Goal: Book appointment/travel/reservation

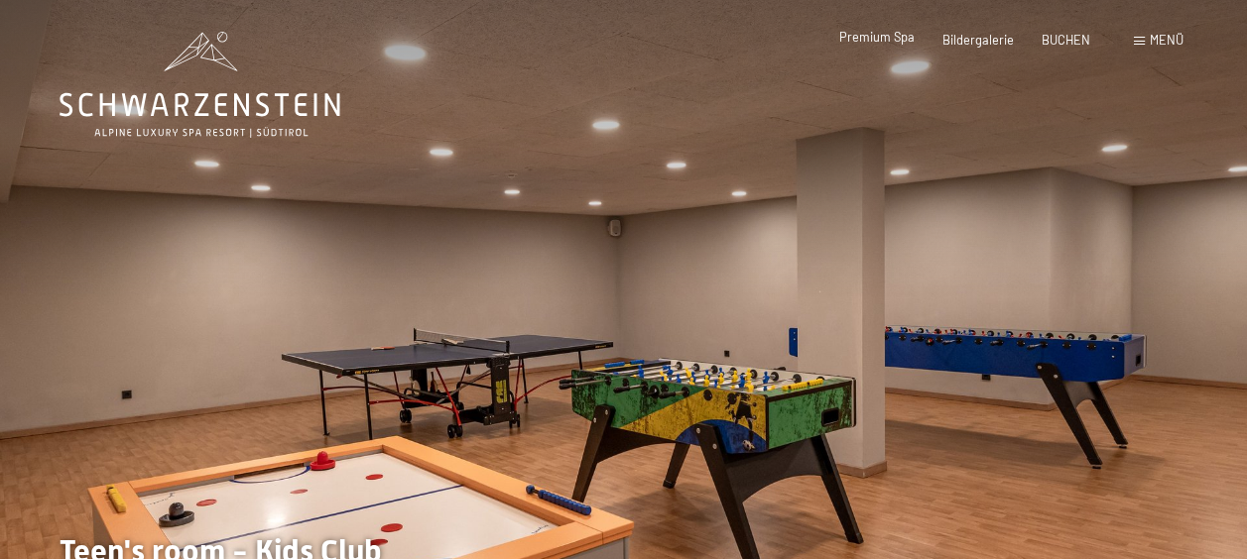
click at [869, 43] on span "Premium Spa" at bounding box center [876, 37] width 75 height 16
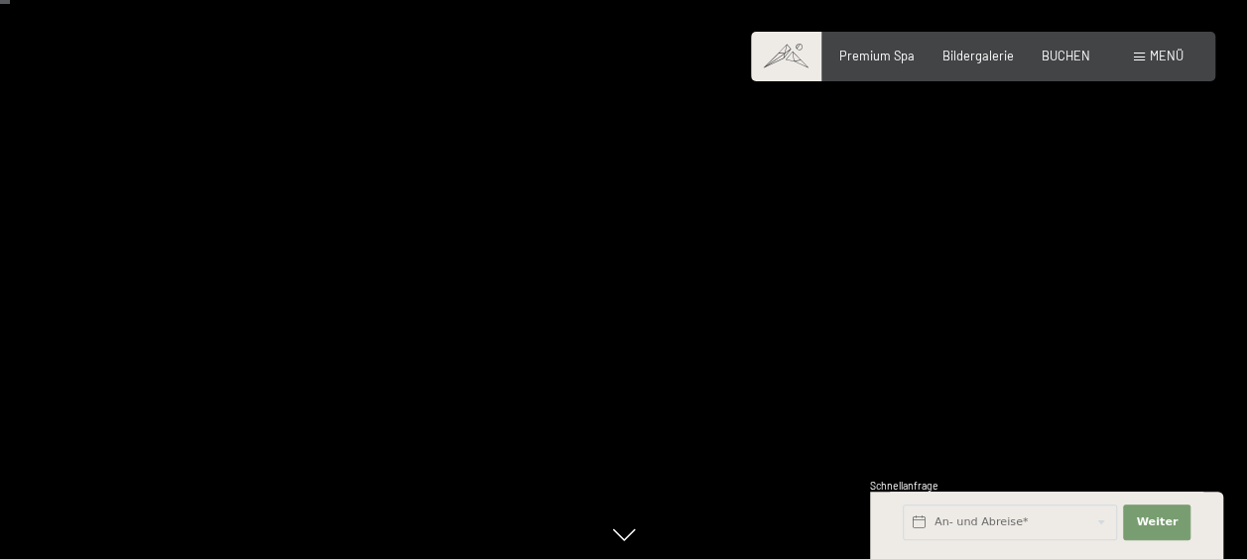
scroll to position [119, 0]
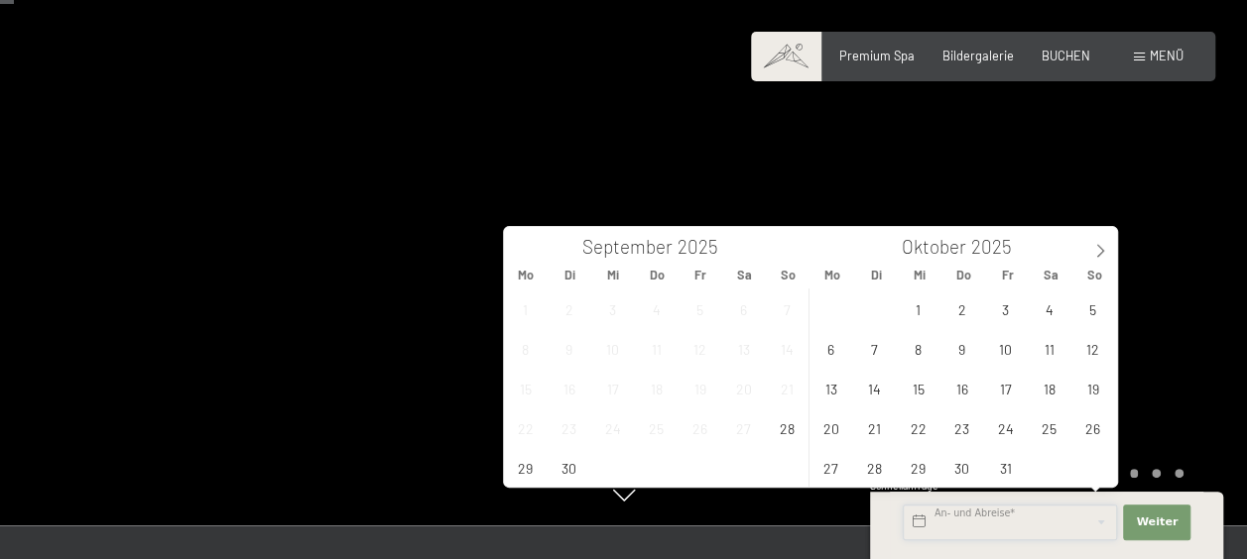
click at [1097, 538] on input "text" at bounding box center [1010, 523] width 214 height 36
click at [782, 431] on span "28" at bounding box center [787, 428] width 39 height 39
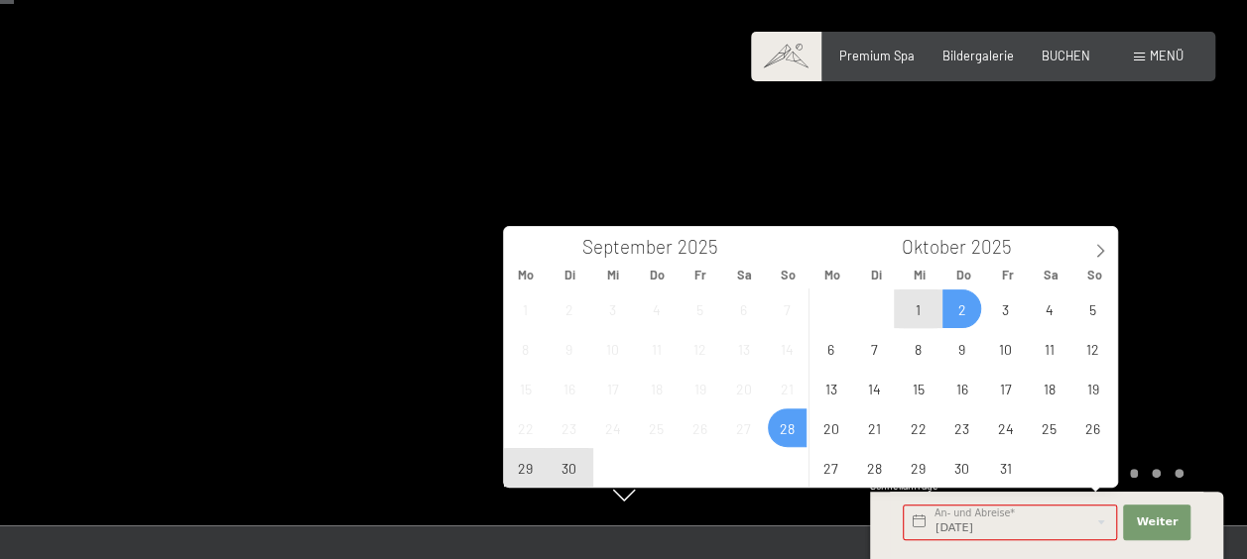
click at [967, 308] on span "2" at bounding box center [961, 309] width 39 height 39
type input "So. 28.09.2025 - Do. 02.10.2025"
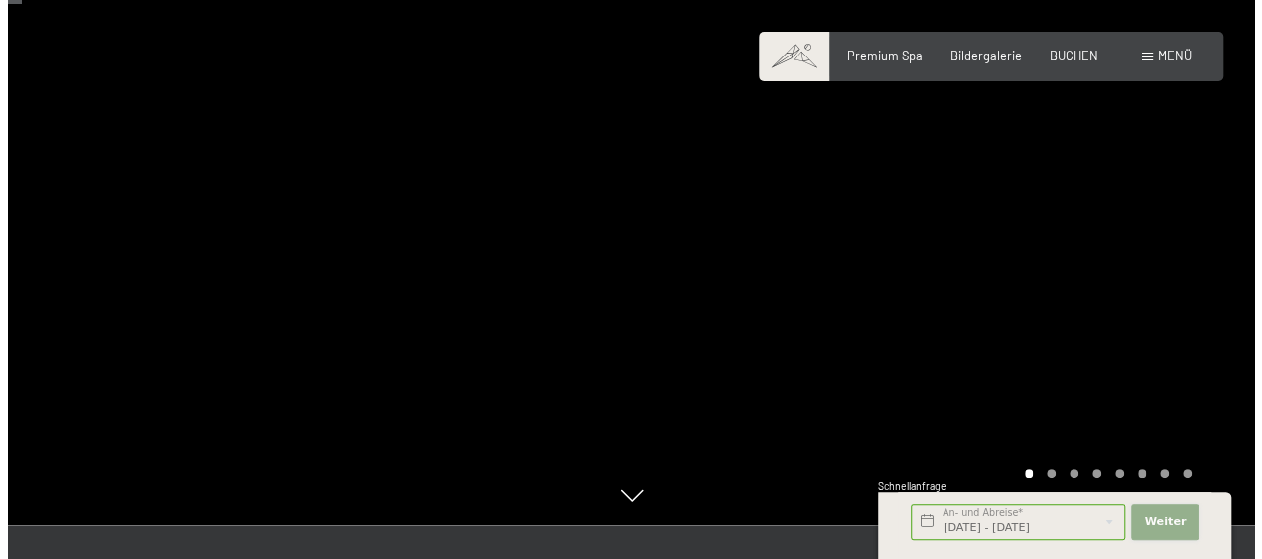
scroll to position [0, 0]
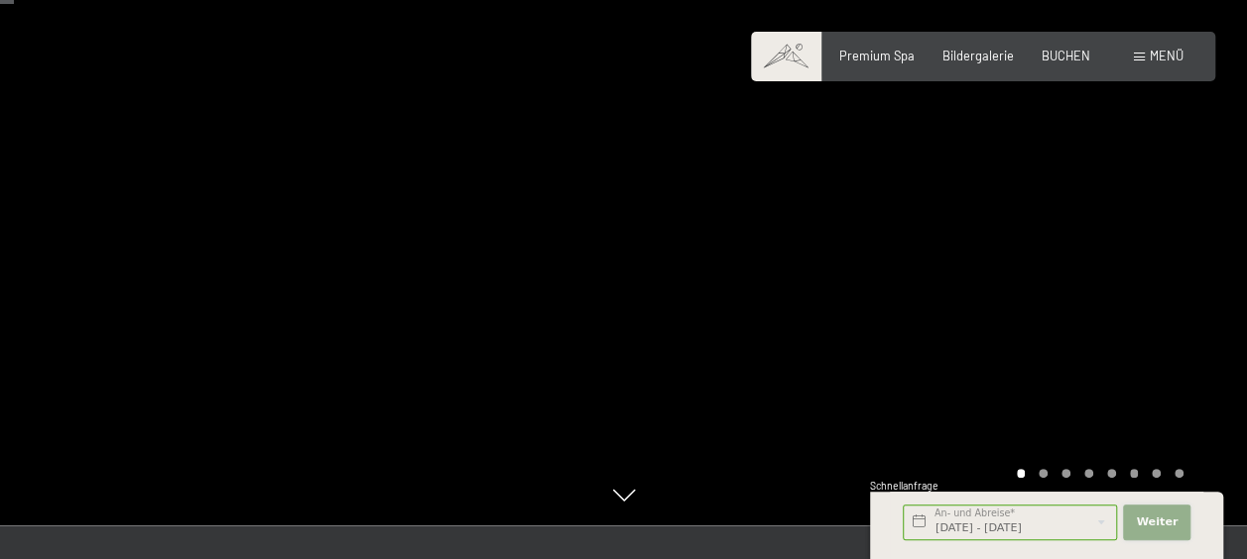
click at [1147, 518] on span "Weiter" at bounding box center [1157, 523] width 42 height 16
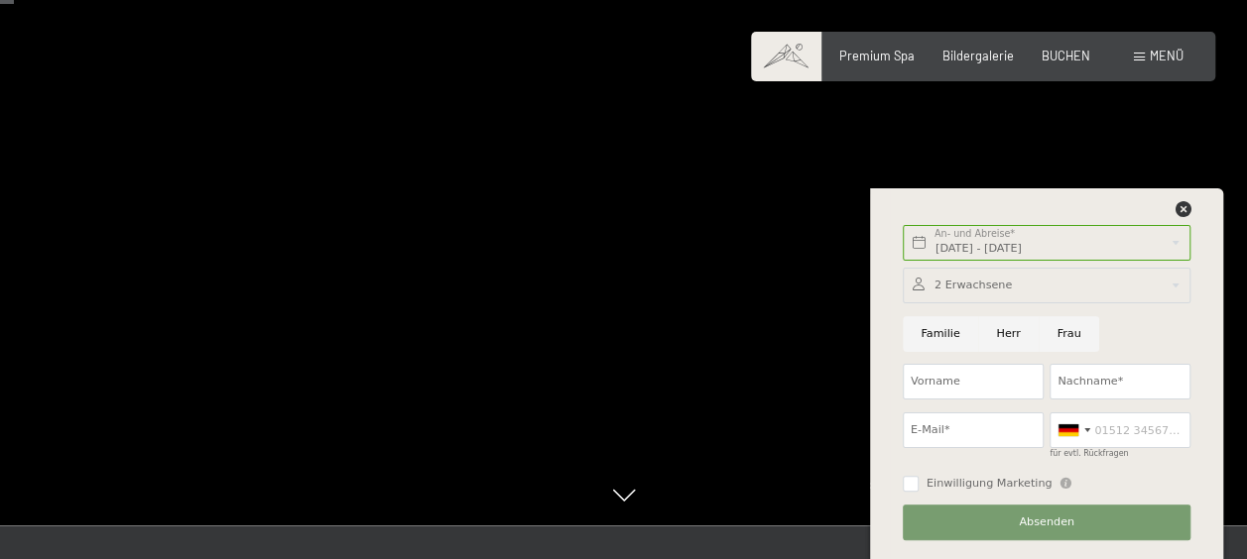
click at [1149, 56] on div "Menü" at bounding box center [1159, 57] width 50 height 18
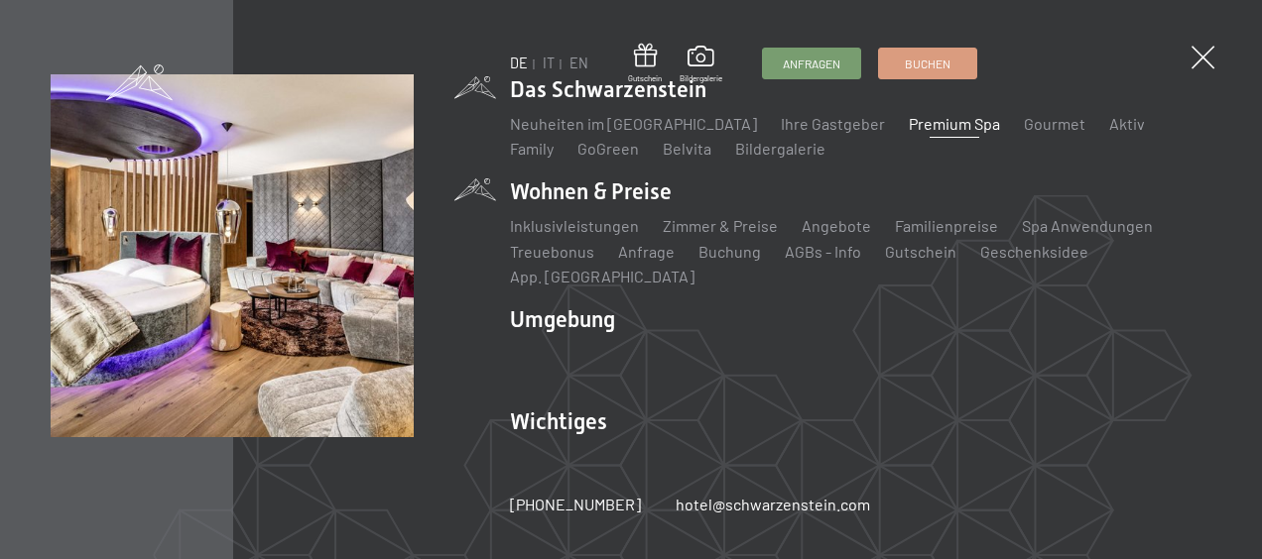
click at [565, 199] on li "Wohnen & Preise Inklusivleistungen Zimmer & Preise Liste Angebote Liste Familie…" at bounding box center [860, 233] width 701 height 112
click at [567, 235] on link "Inklusivleistungen" at bounding box center [574, 225] width 129 height 19
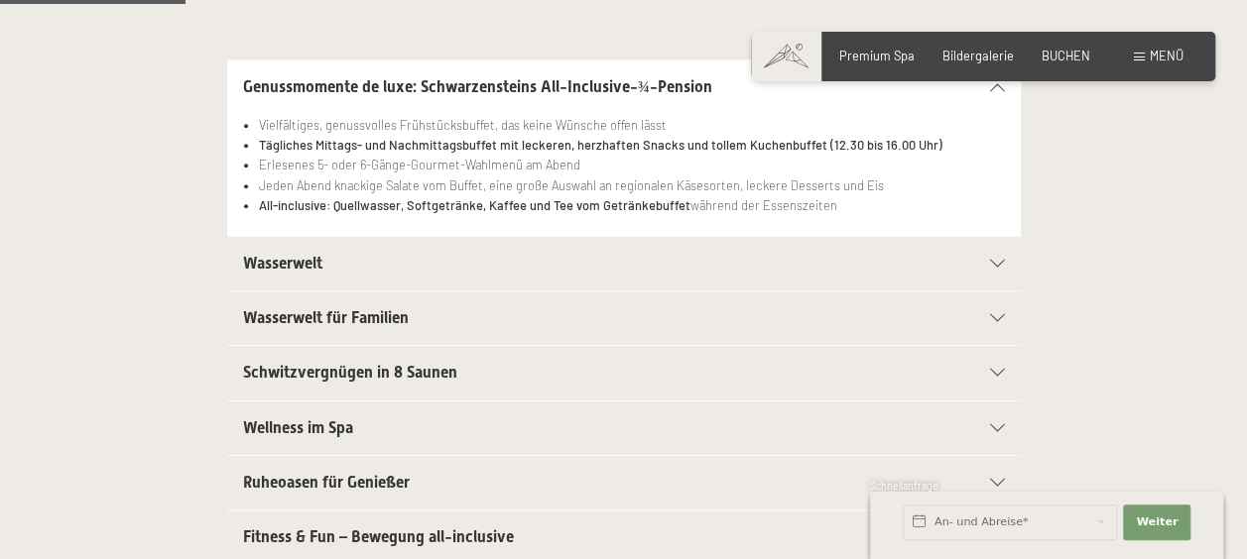
scroll to position [476, 0]
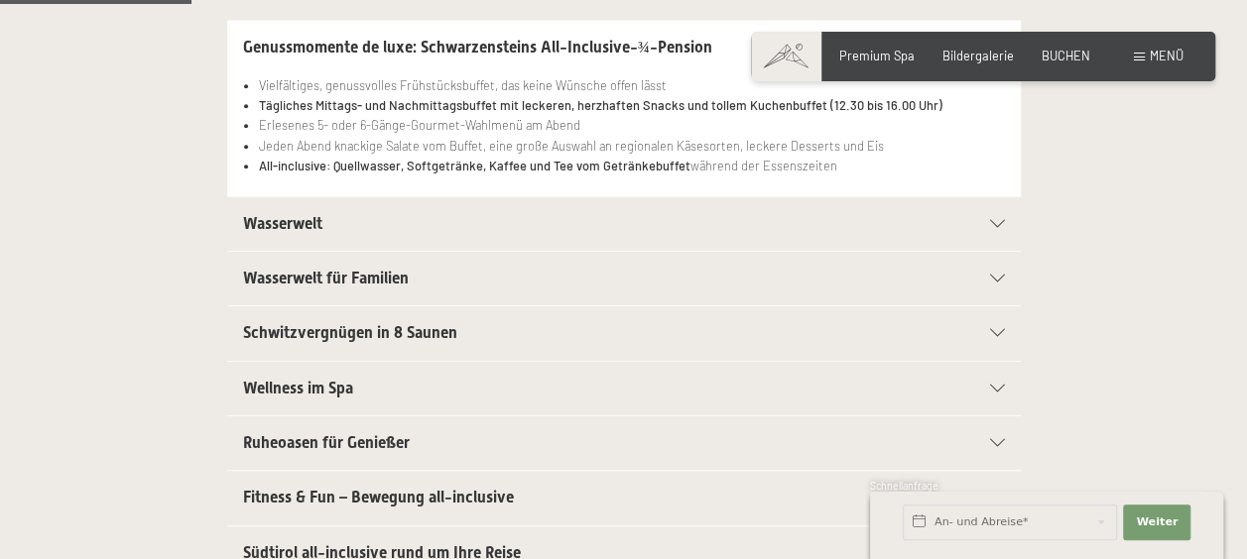
click at [582, 224] on h2 "Wasserwelt" at bounding box center [585, 224] width 685 height 22
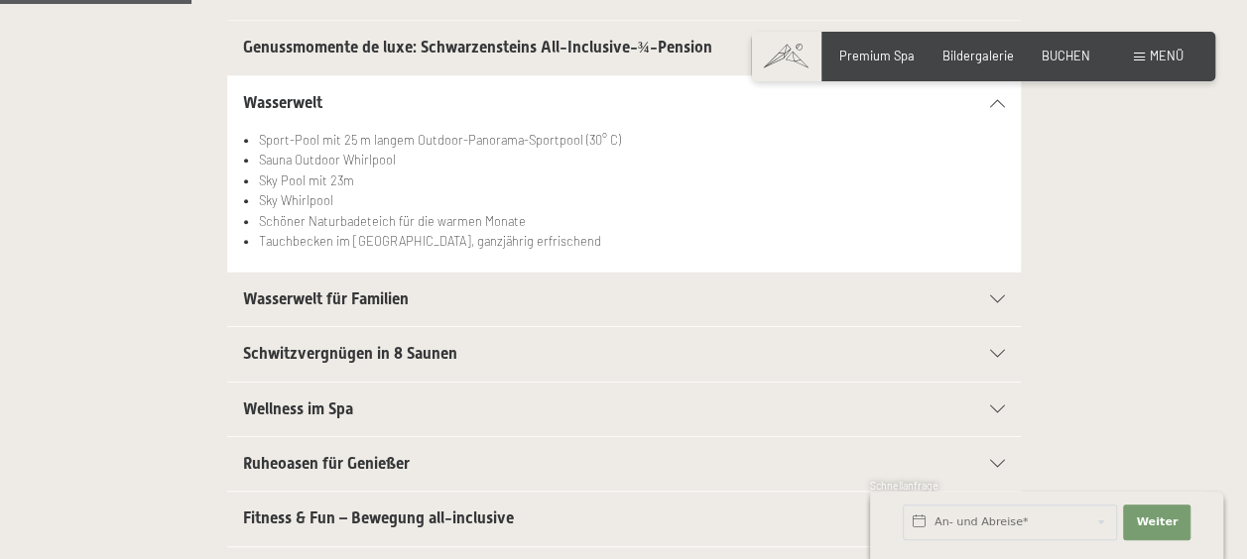
click at [482, 345] on span "Einwilligung Marketing*" at bounding box center [513, 336] width 164 height 20
click at [422, 345] on input "Einwilligung Marketing*" at bounding box center [412, 336] width 20 height 20
checkbox input "false"
click at [433, 348] on span "Schwitzvergnügen in 8 Saunen" at bounding box center [350, 353] width 214 height 19
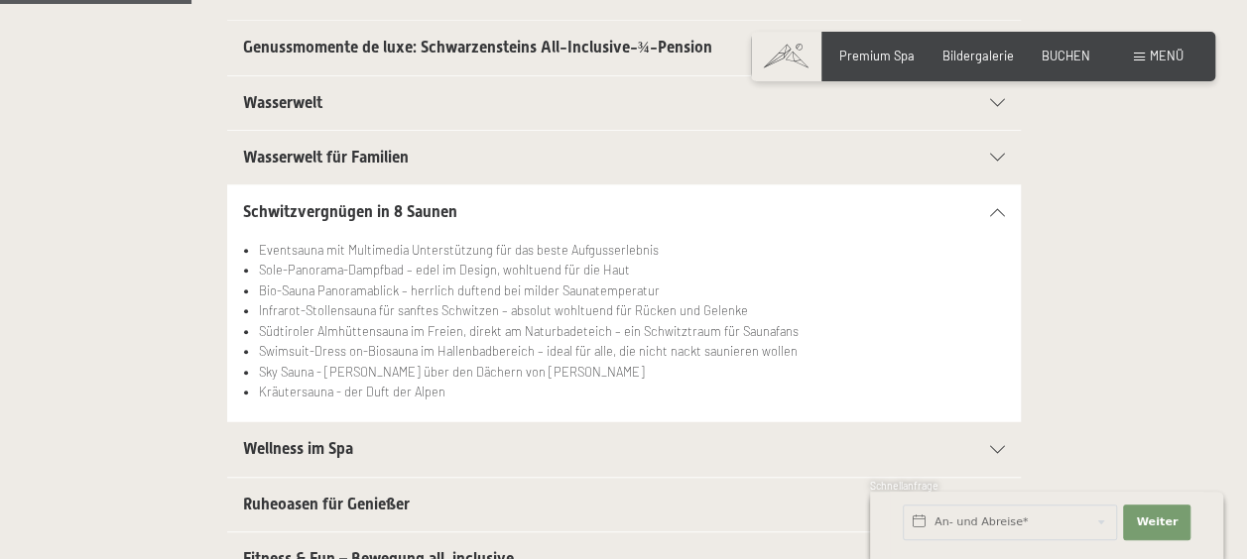
click at [327, 448] on span "Wellness im Spa" at bounding box center [298, 448] width 110 height 19
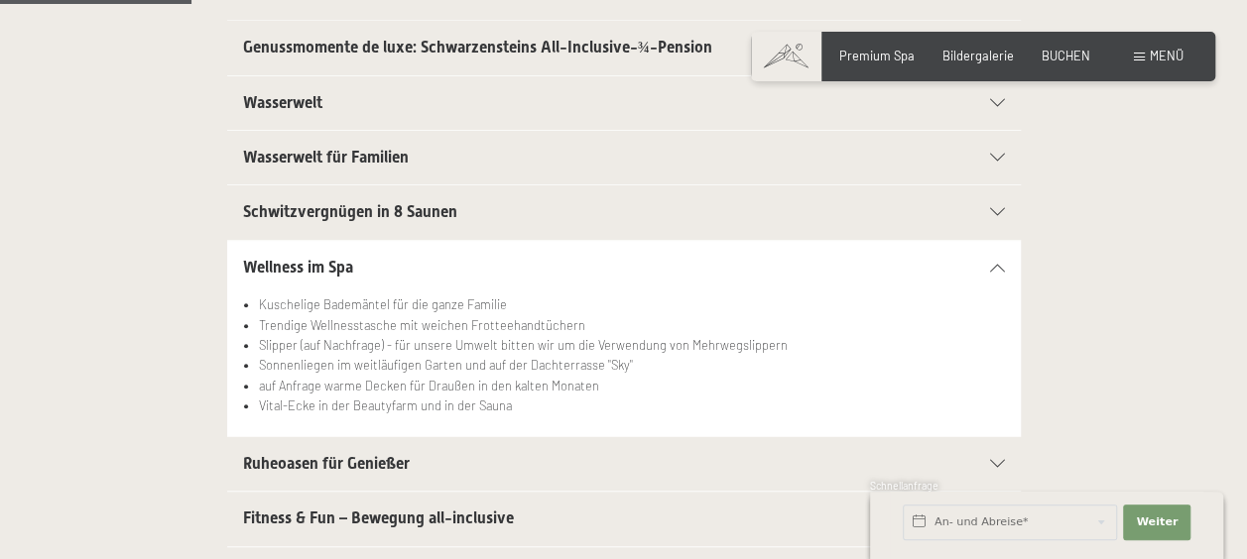
click at [327, 448] on div "Ruheoasen für Genießer" at bounding box center [624, 464] width 762 height 54
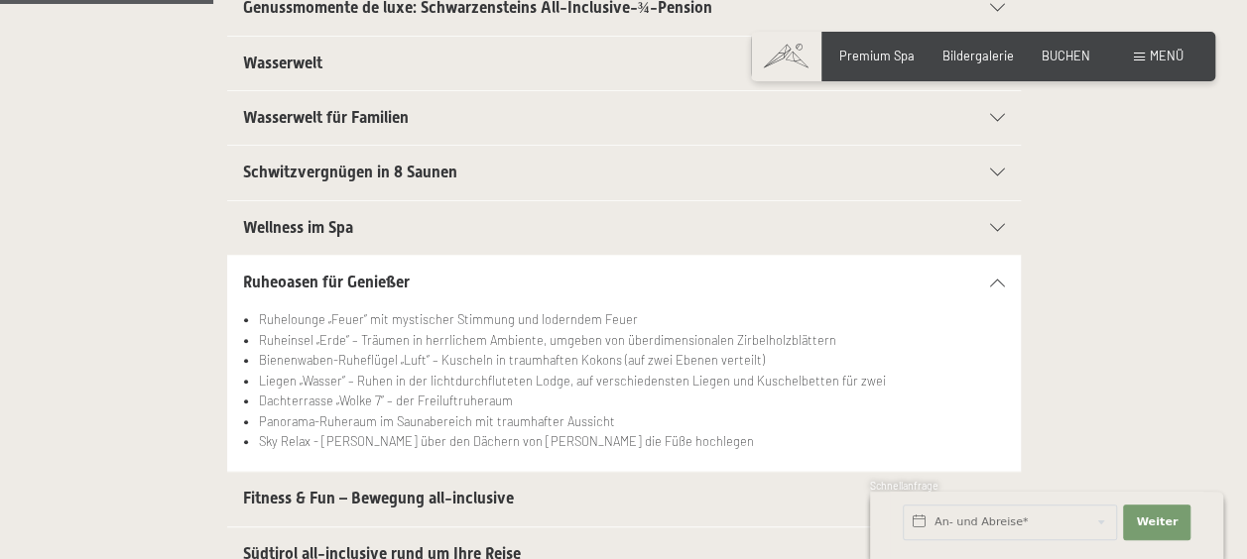
scroll to position [635, 0]
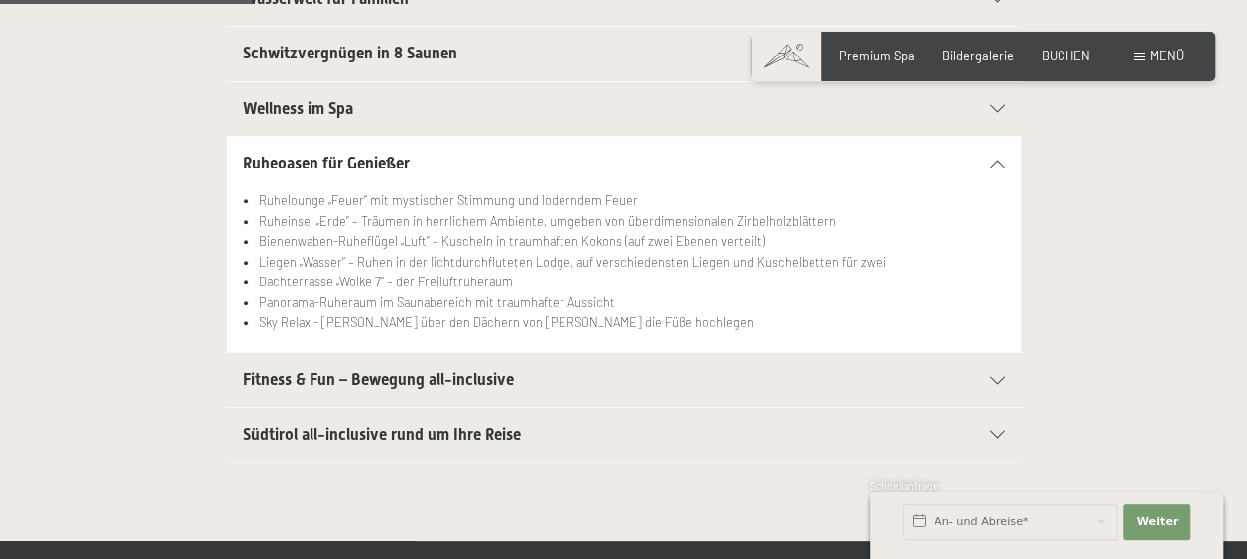
click at [357, 373] on span "Fitness & Fun – Bewegung all-inclusive" at bounding box center [378, 379] width 271 height 19
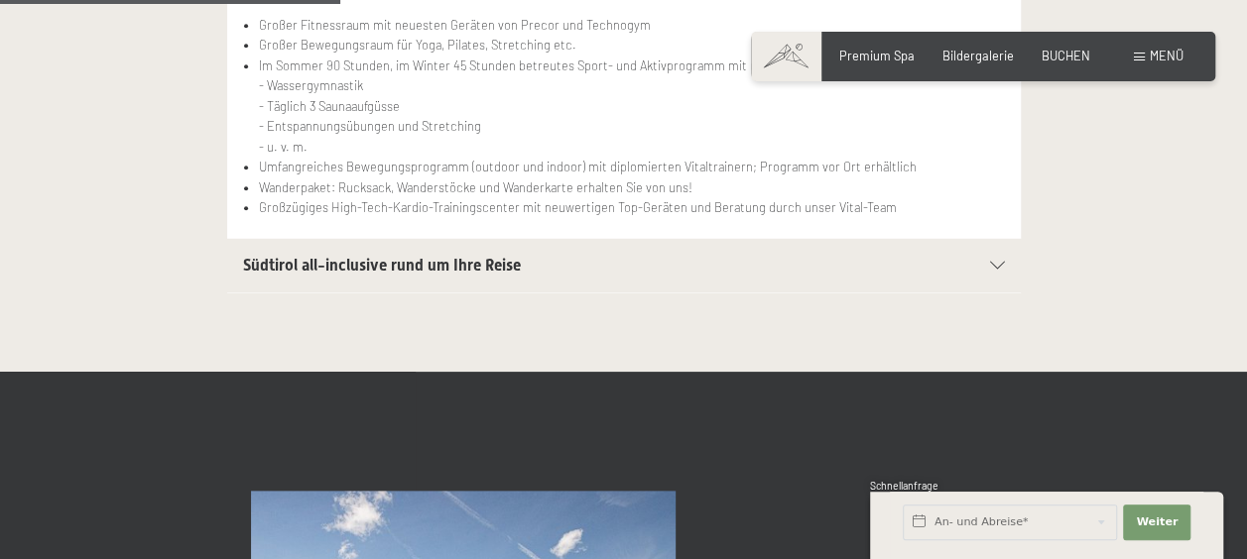
scroll to position [873, 0]
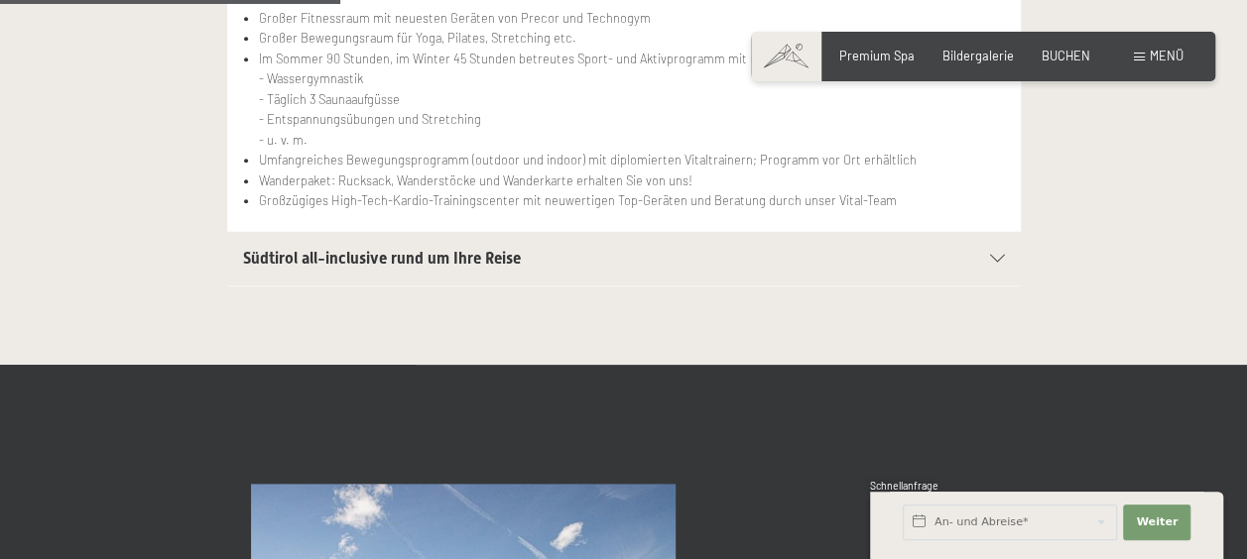
click at [364, 272] on div "Südtirol all-inclusive rund um Ihre Reise" at bounding box center [624, 259] width 762 height 54
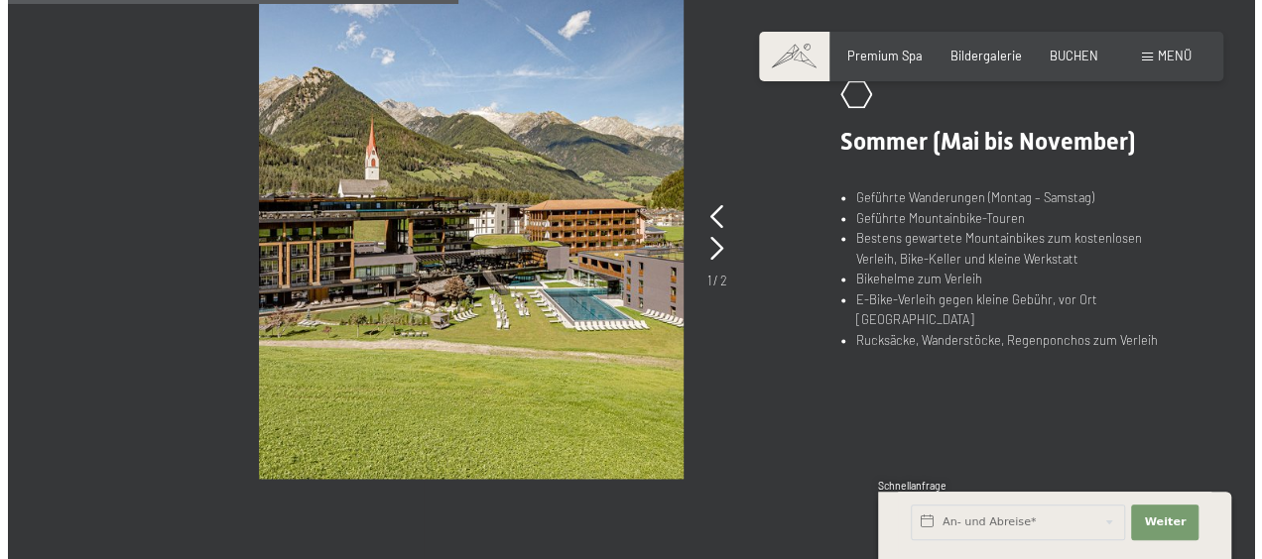
scroll to position [1270, 0]
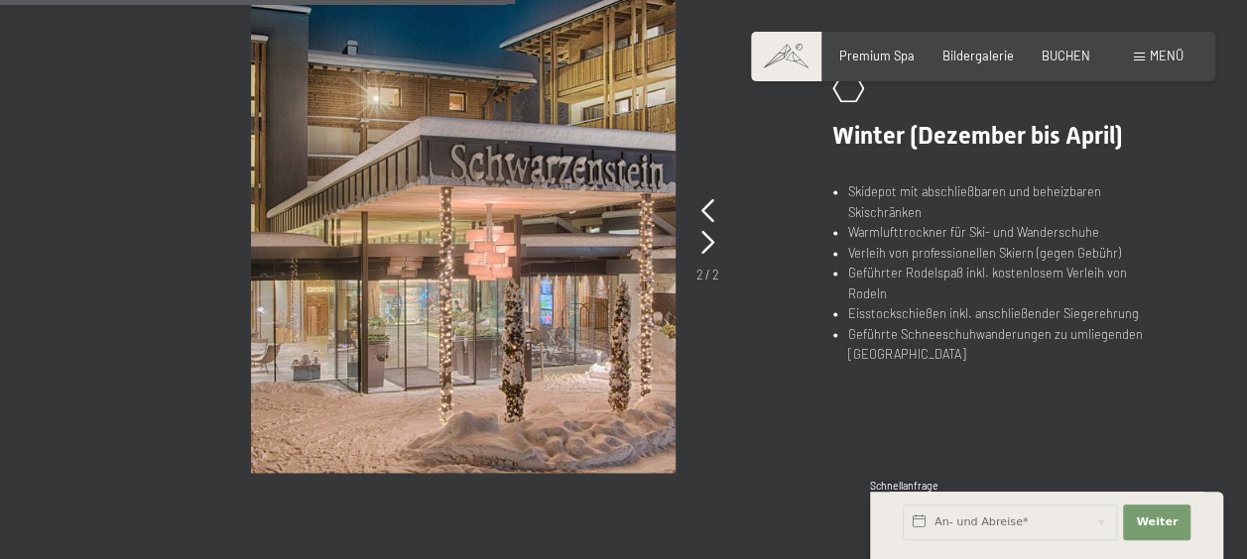
click at [1174, 58] on span "Menü" at bounding box center [1167, 56] width 34 height 16
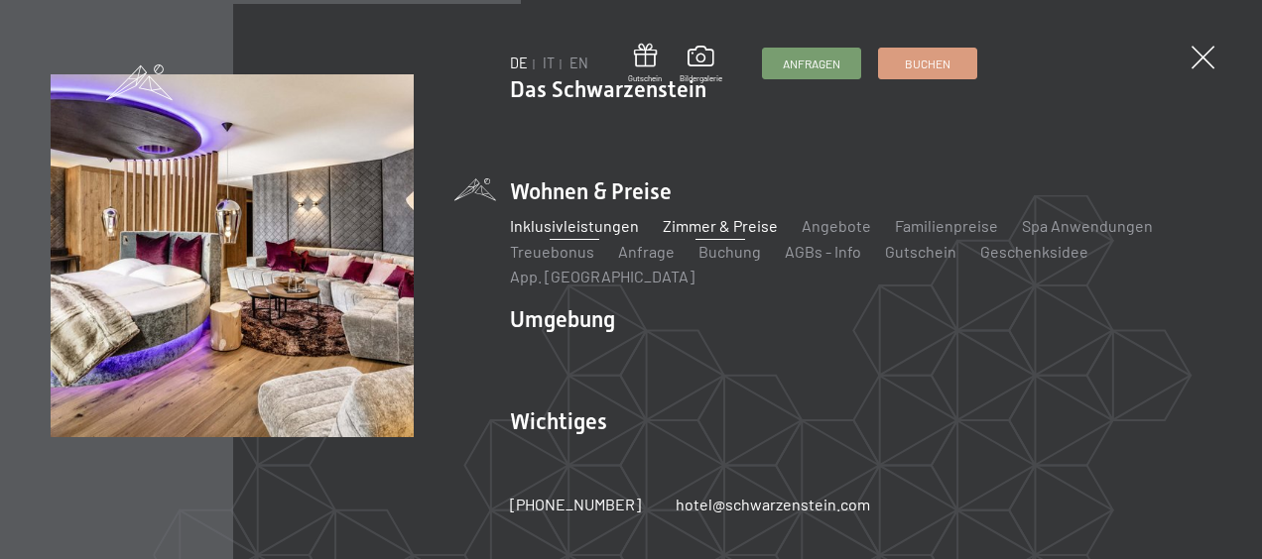
click at [743, 230] on link "Zimmer & Preise" at bounding box center [720, 225] width 115 height 19
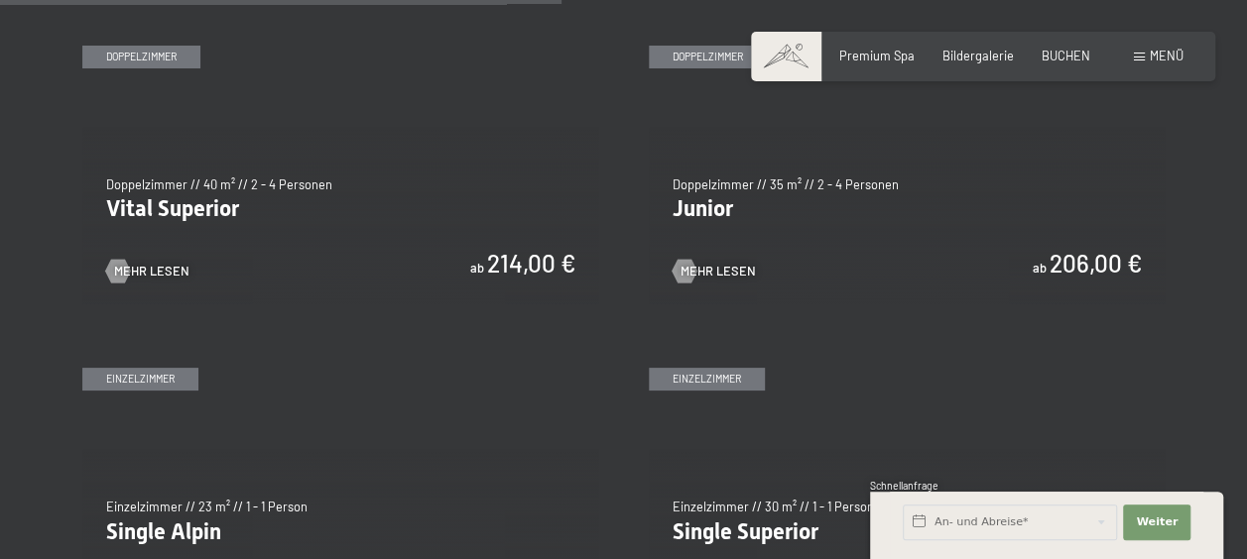
scroll to position [2301, 0]
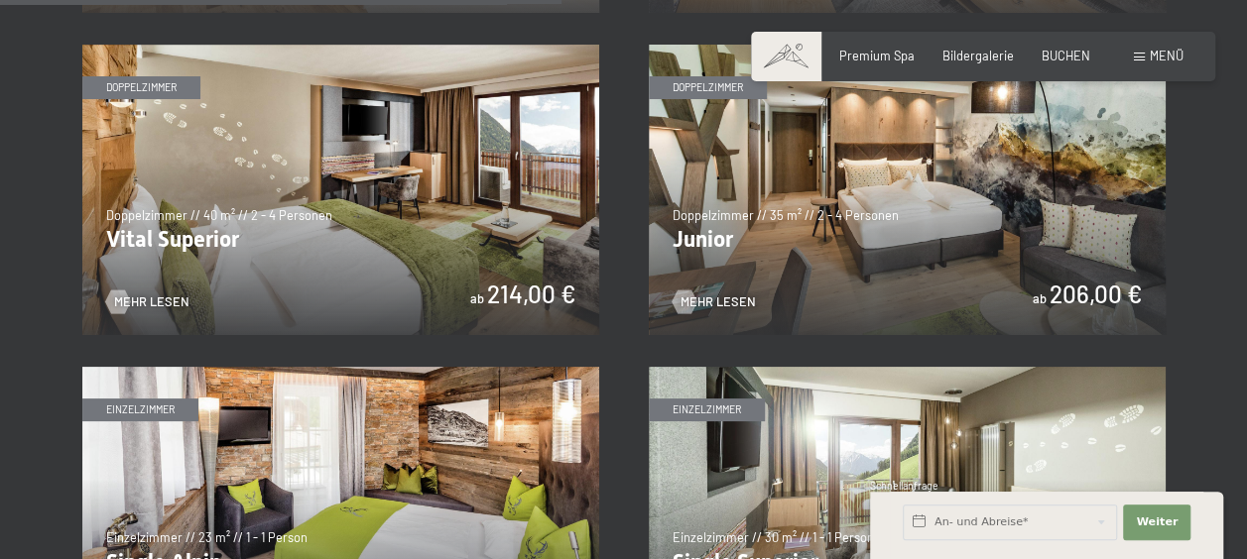
click at [748, 274] on img at bounding box center [907, 190] width 517 height 291
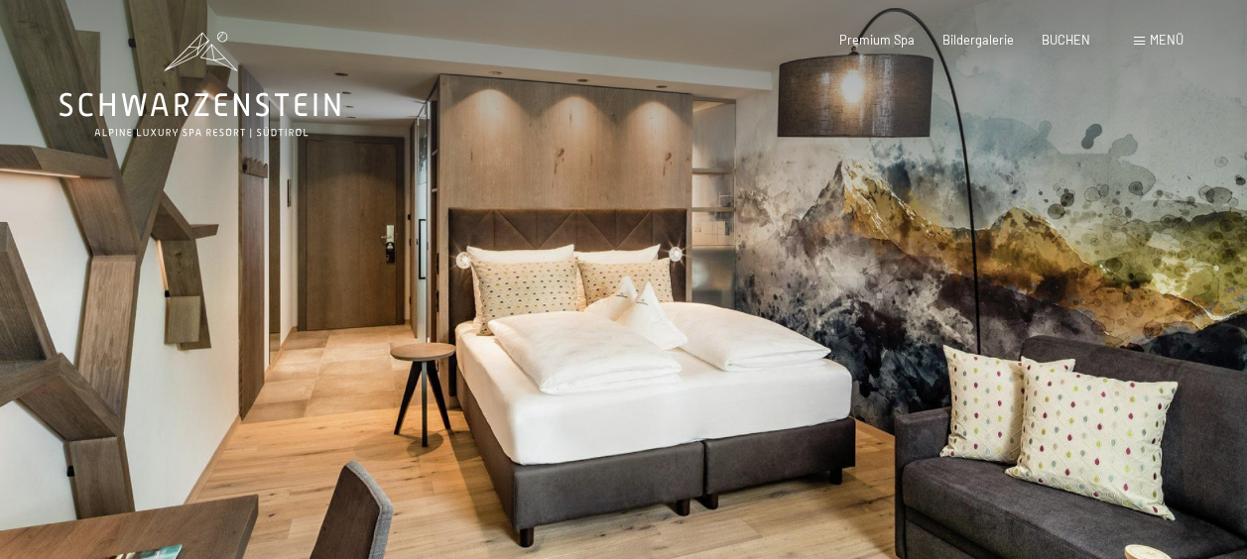
click at [1186, 268] on div at bounding box center [936, 322] width 624 height 645
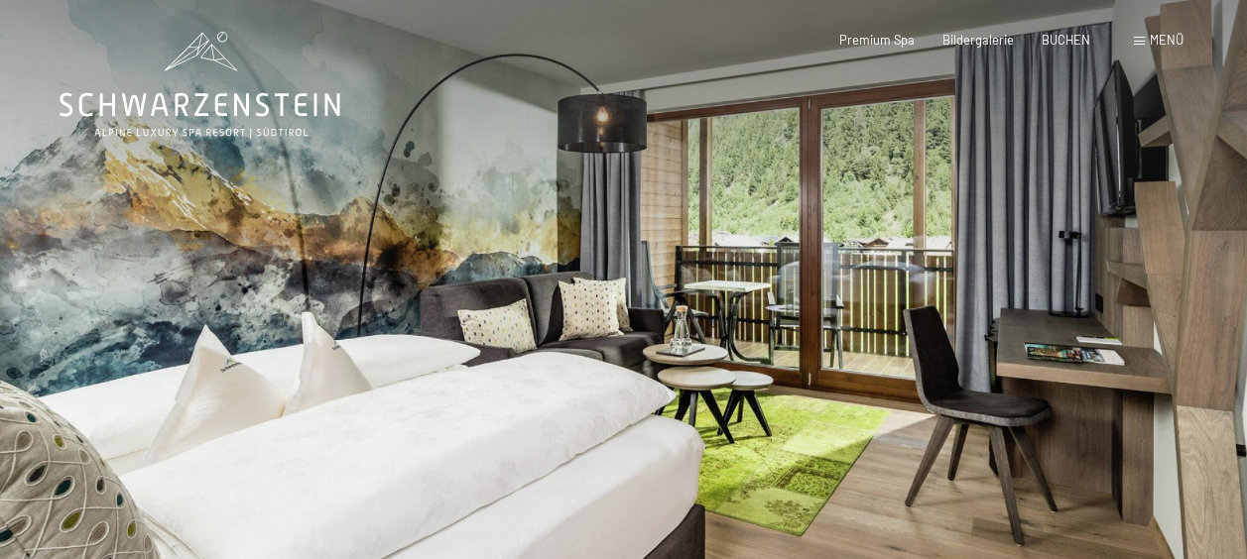
click at [1186, 268] on div at bounding box center [936, 322] width 624 height 645
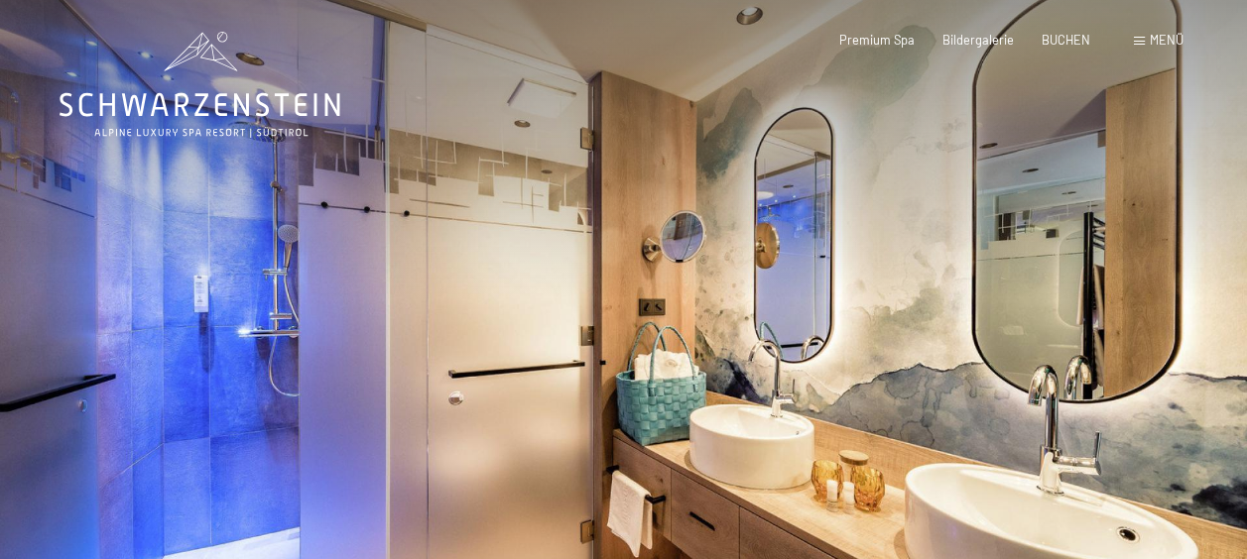
click at [1186, 268] on div at bounding box center [936, 322] width 624 height 645
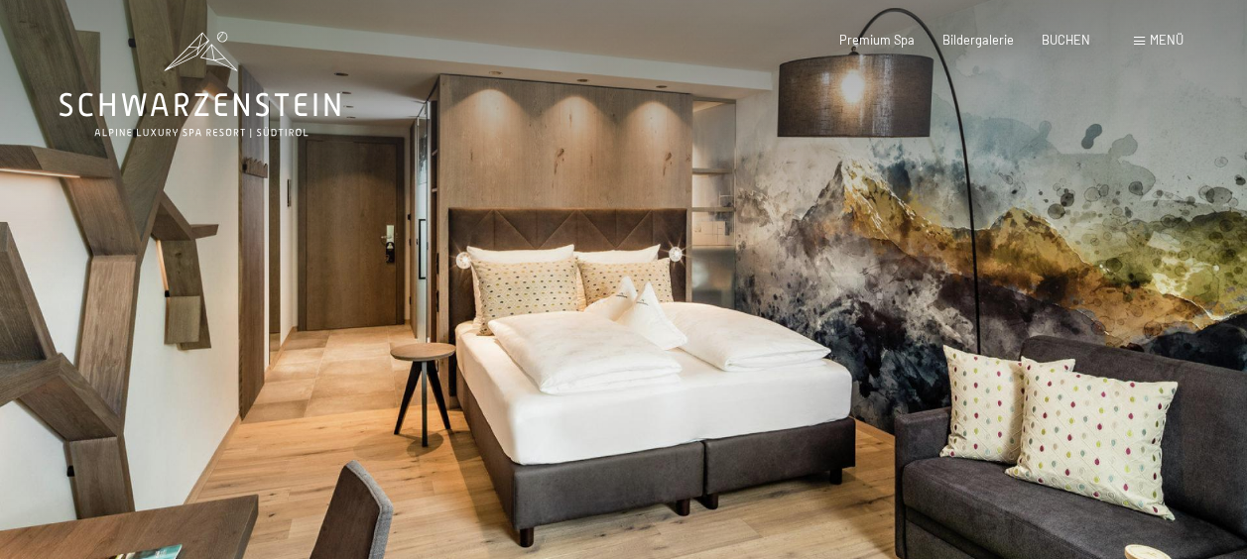
click at [1186, 268] on div at bounding box center [936, 322] width 624 height 645
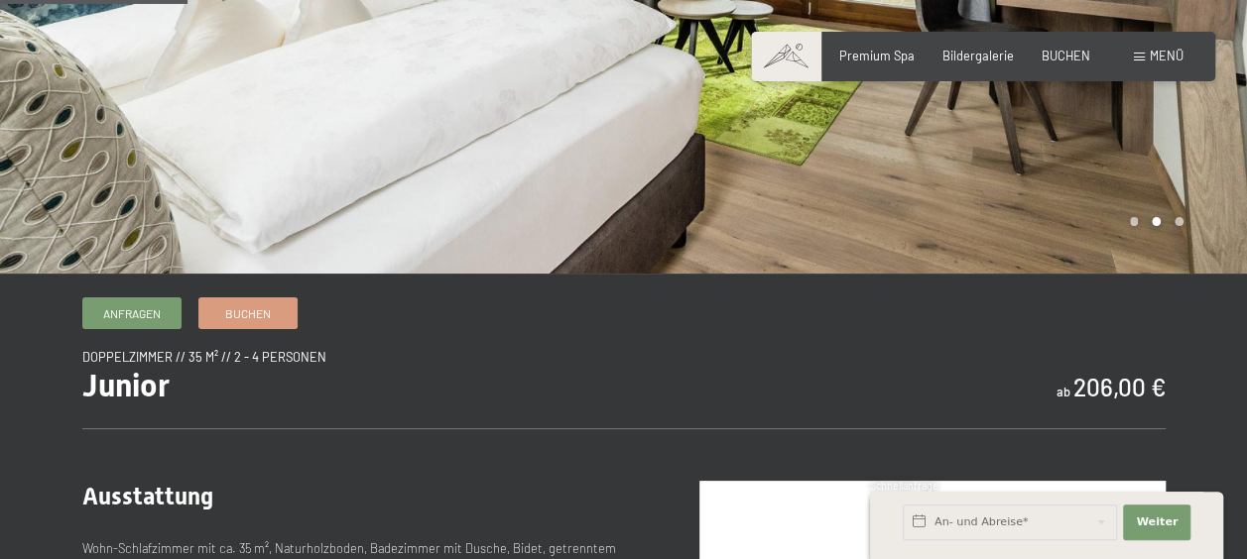
scroll to position [357, 0]
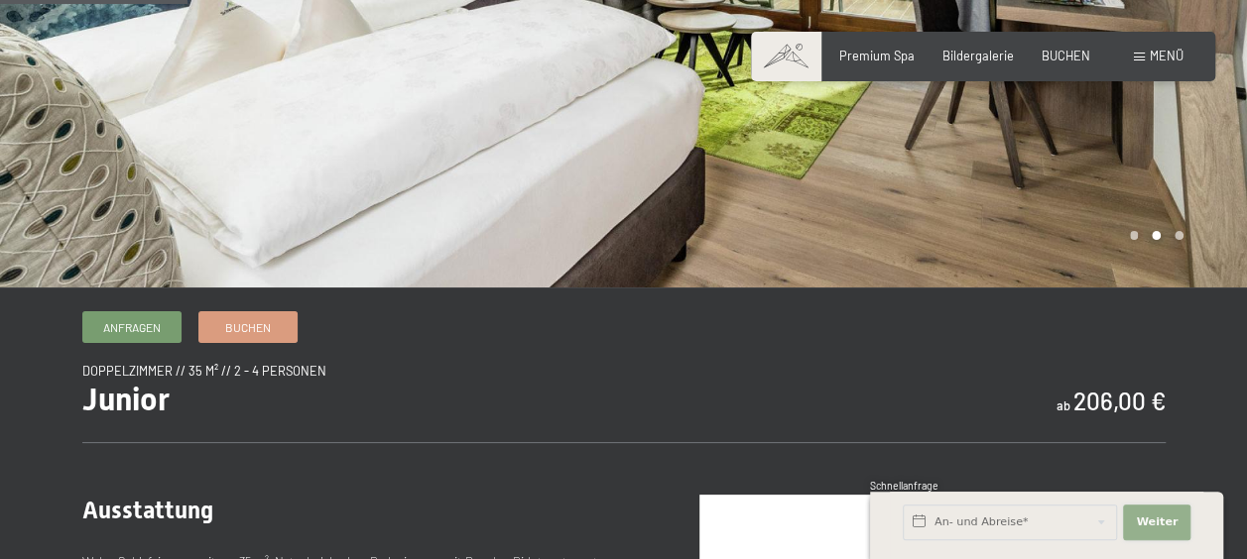
click at [1147, 510] on button "Weiter Adressfelder ausblenden" at bounding box center [1156, 523] width 67 height 36
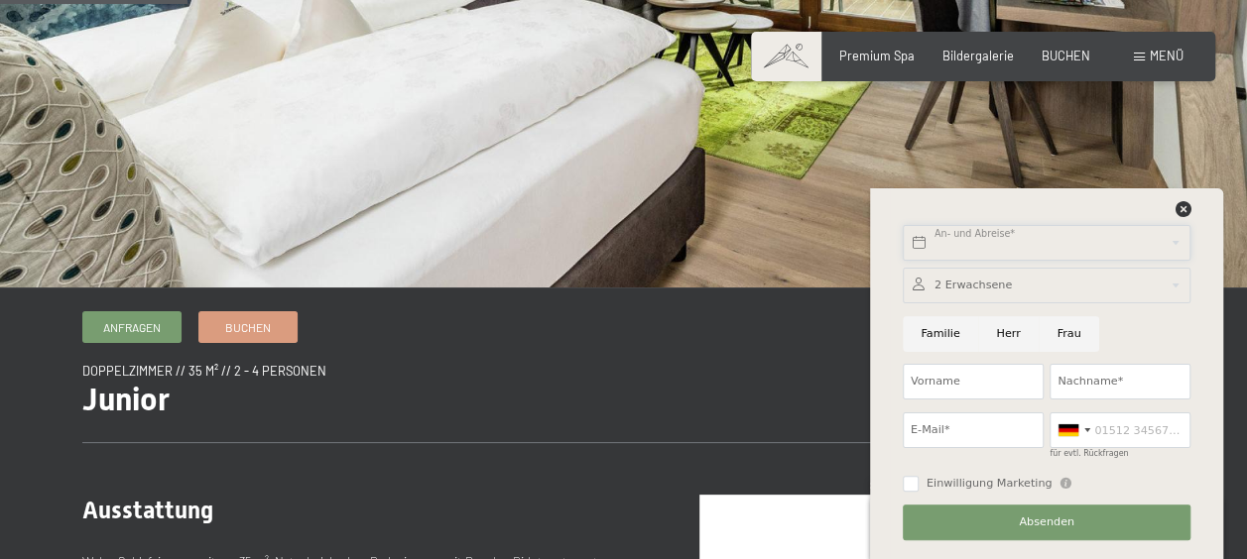
click at [1038, 243] on input "text" at bounding box center [1047, 243] width 288 height 36
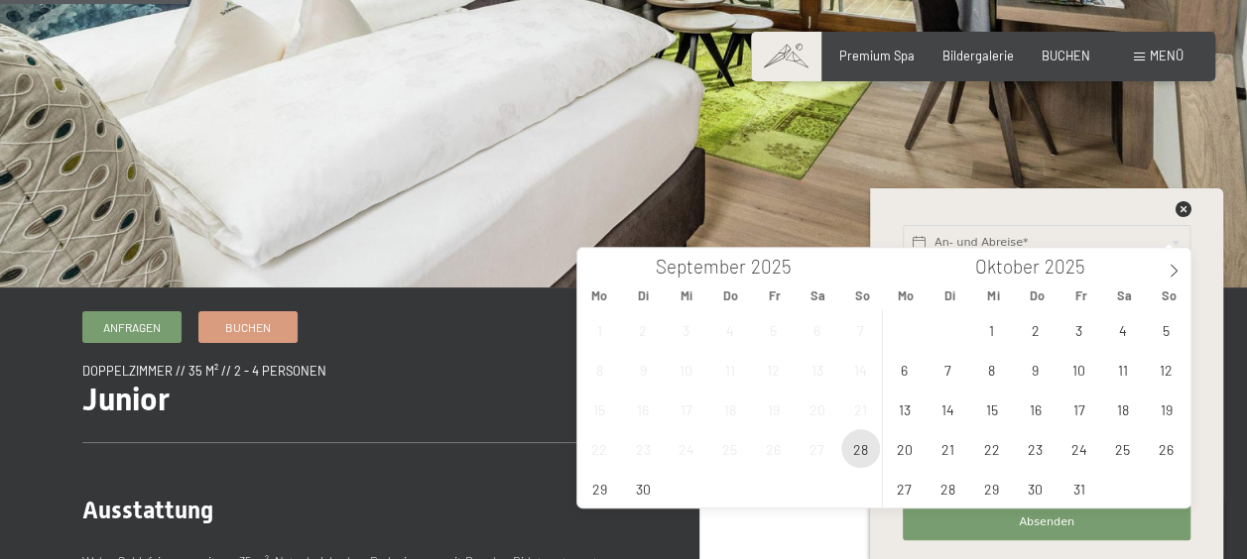
click at [862, 446] on span "28" at bounding box center [860, 448] width 39 height 39
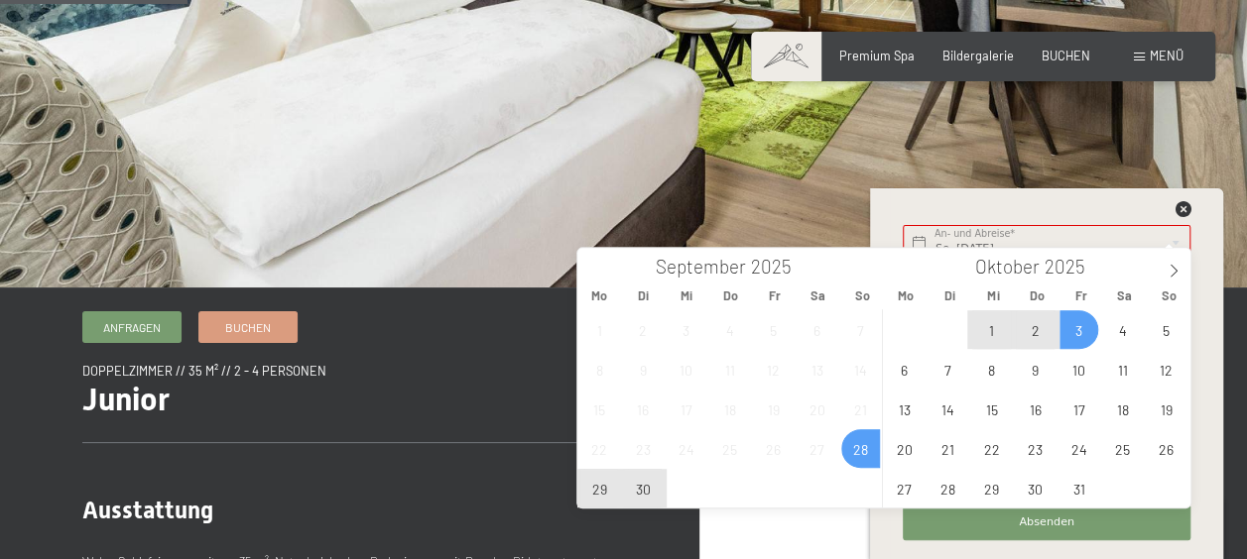
click at [1085, 322] on span "3" at bounding box center [1078, 329] width 39 height 39
type input "So. 28.09.2025 - Fr. 03.10.2025"
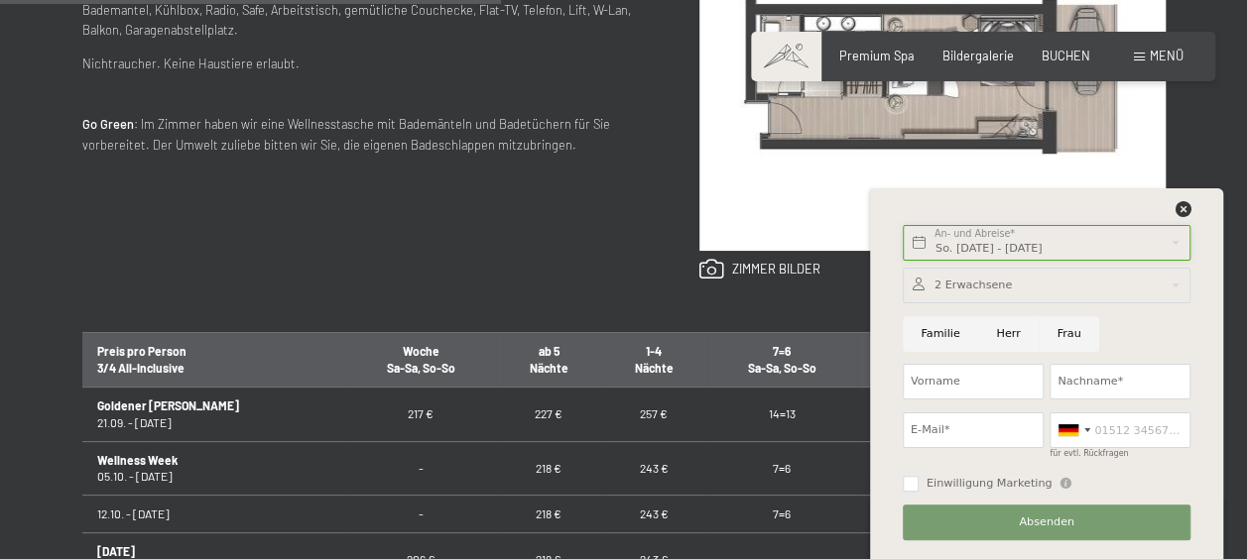
scroll to position [952, 0]
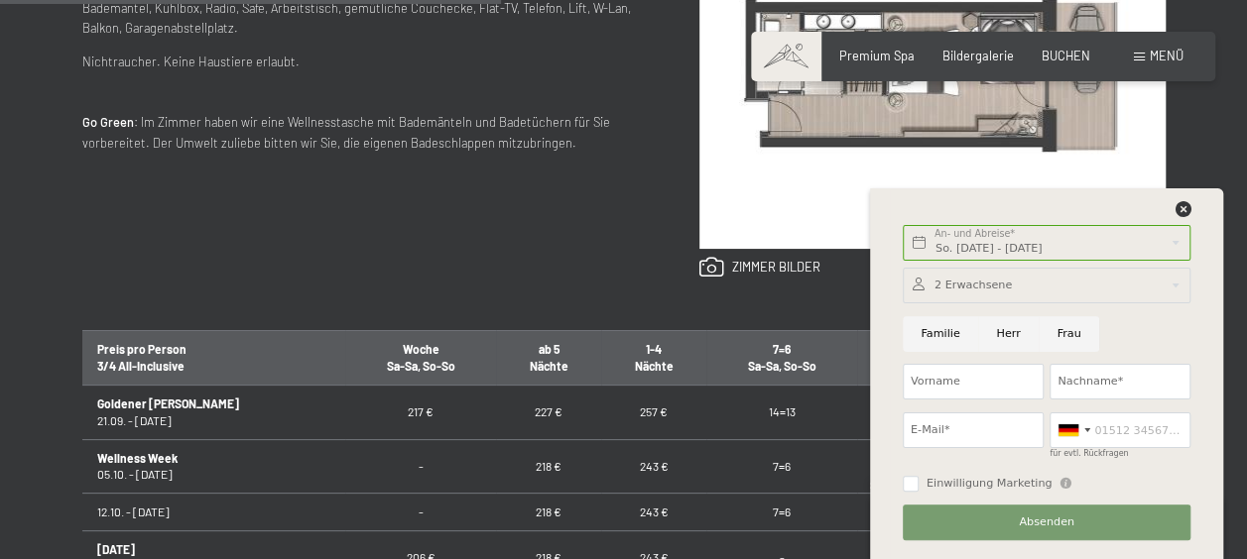
click at [1075, 341] on input "Frau" at bounding box center [1069, 334] width 61 height 36
radio input "true"
click at [958, 382] on input "Vorname" at bounding box center [973, 382] width 141 height 36
type input "Alexandra"
type input "Dettmann"
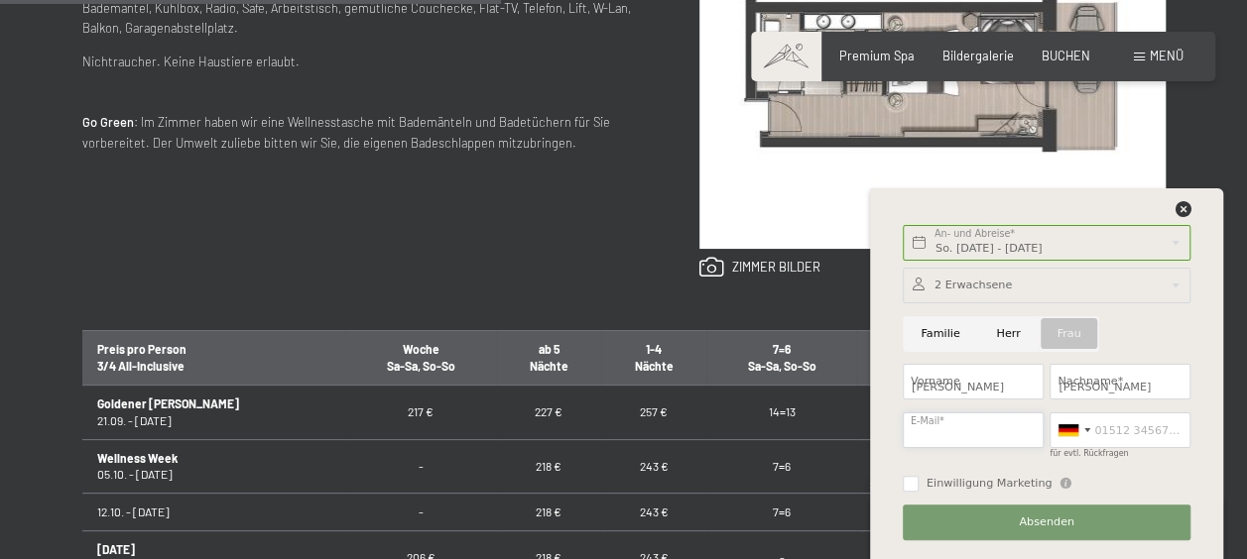
type input "alex.dettmann@t-online.de"
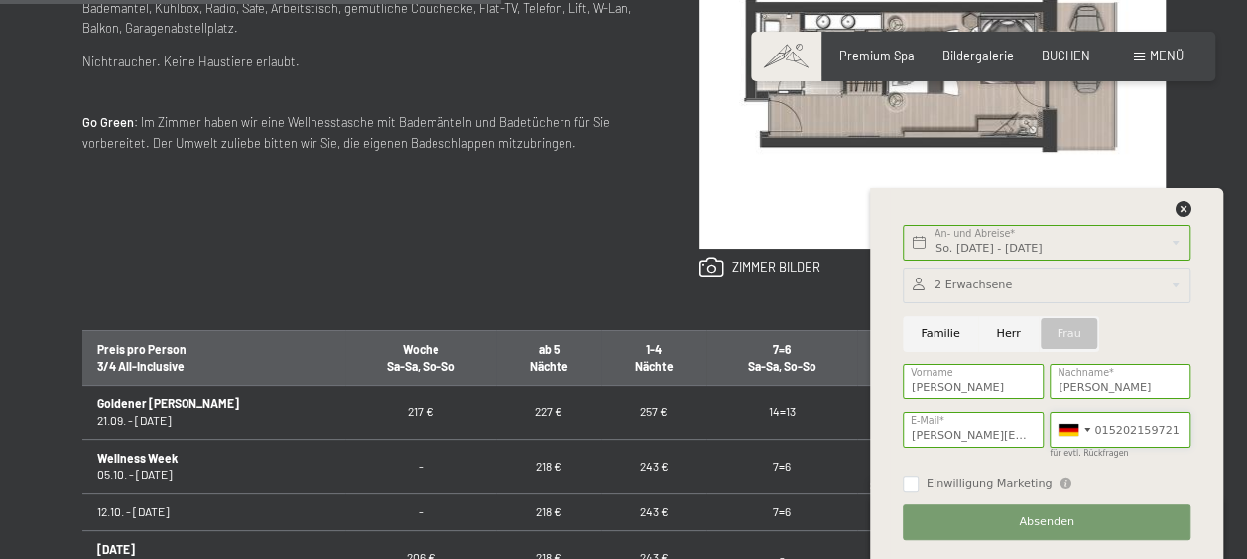
click at [1174, 430] on input "015202159721" at bounding box center [1119, 431] width 141 height 36
type input "0"
click at [1041, 515] on span "Absenden" at bounding box center [1047, 523] width 56 height 16
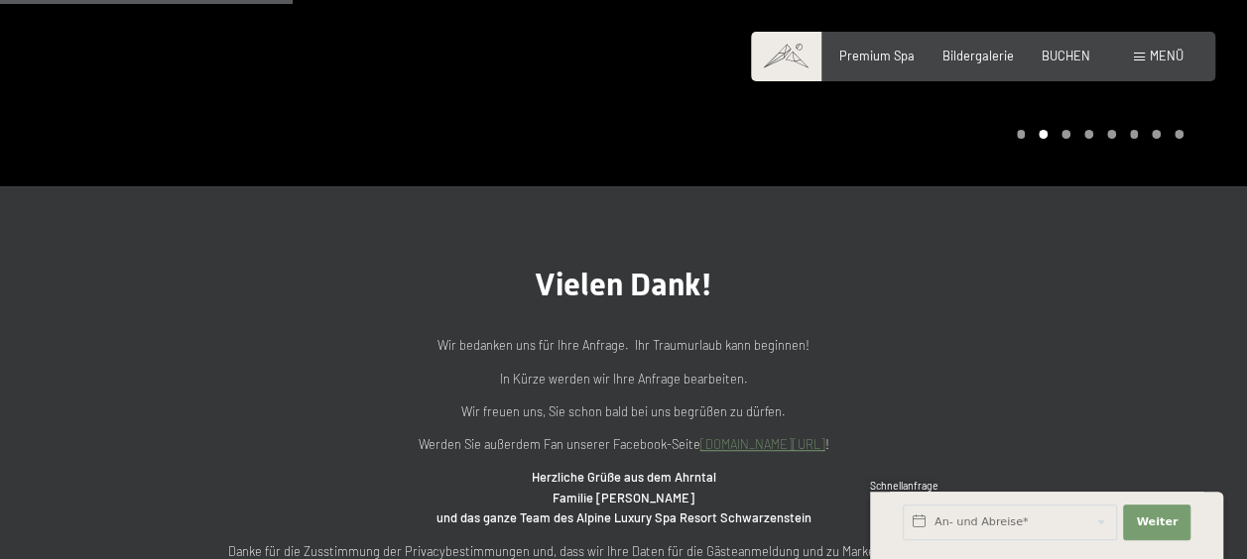
scroll to position [516, 0]
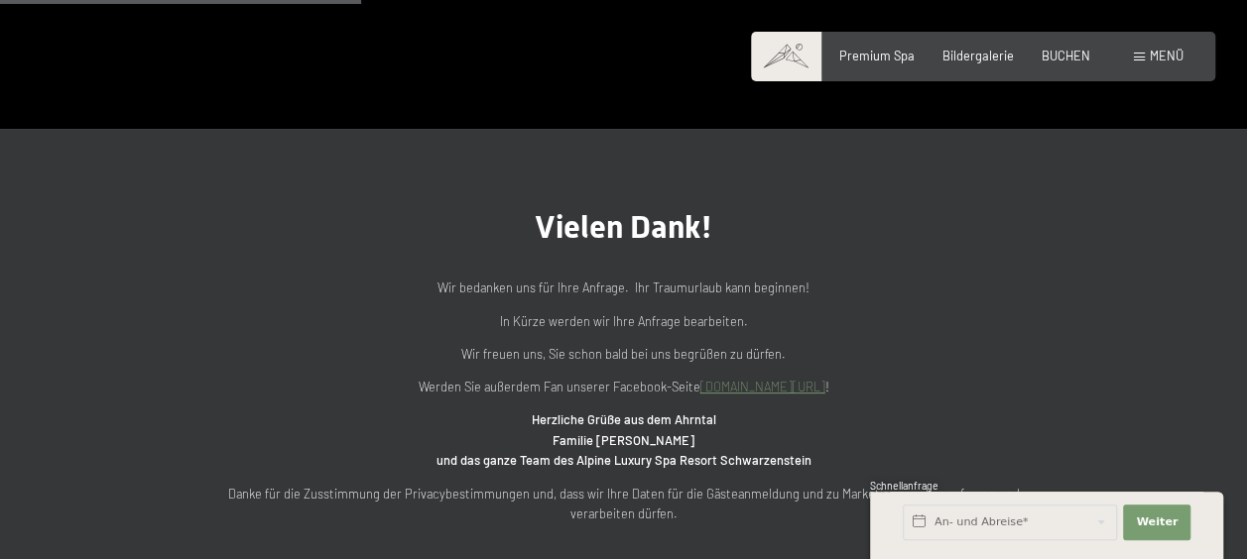
click at [966, 65] on div "Buchen Anfragen Premium Spa Bildergalerie BUCHEN Menü DE IT EN Gutschein Bilder…" at bounding box center [983, 57] width 401 height 18
click at [966, 48] on span "Bildergalerie" at bounding box center [977, 53] width 71 height 16
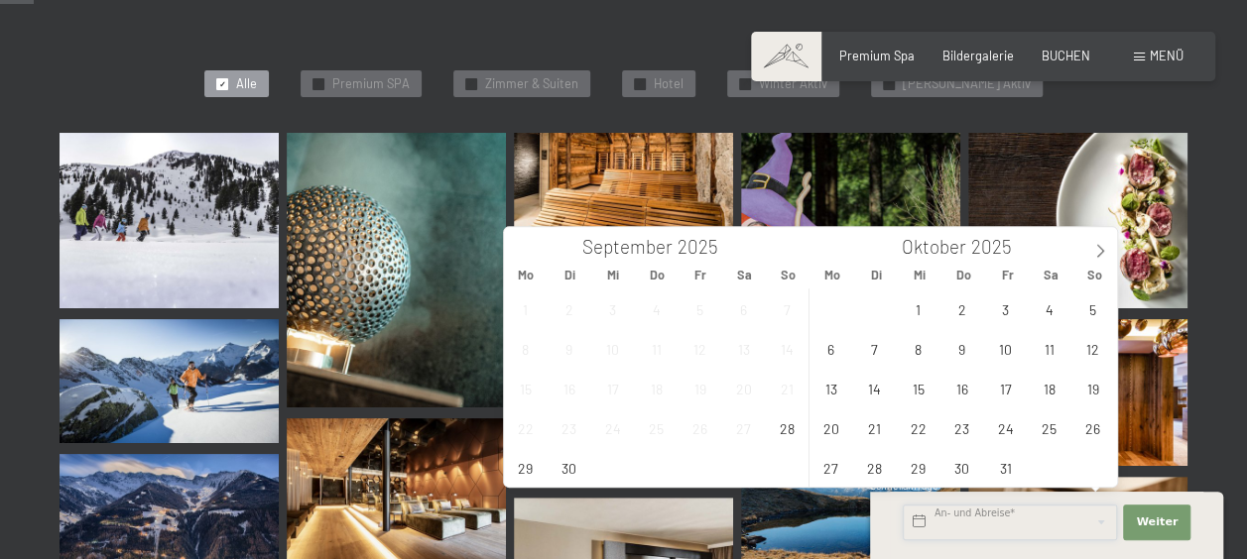
click at [1077, 520] on input "text" at bounding box center [1010, 523] width 214 height 36
click at [784, 428] on span "28" at bounding box center [787, 428] width 39 height 39
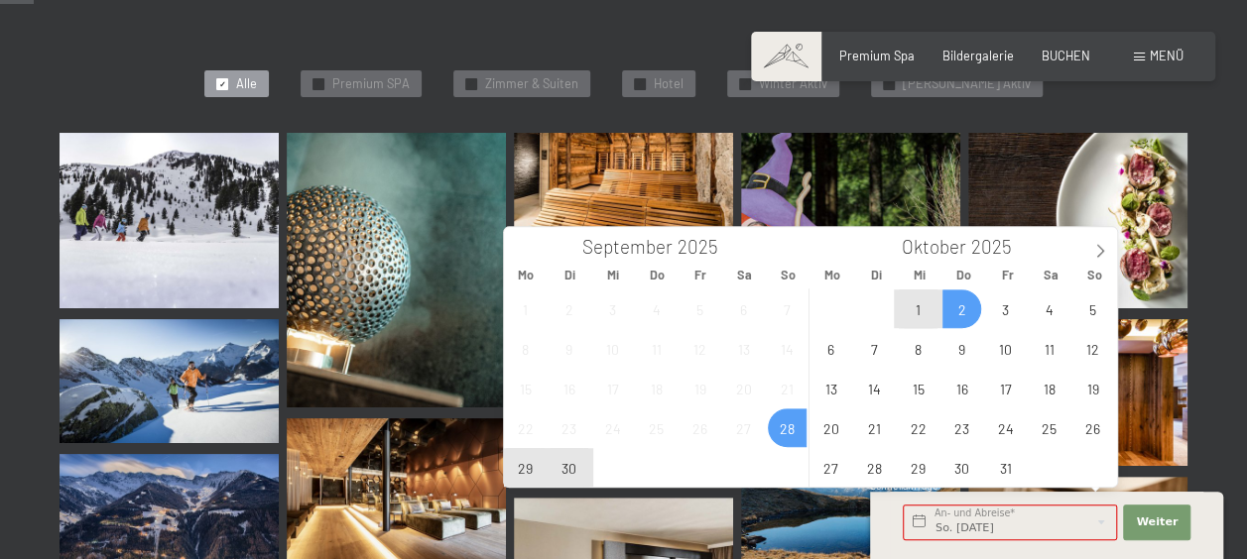
click at [967, 298] on span "2" at bounding box center [961, 309] width 39 height 39
type input "So. 28.09.2025 - Do. 02.10.2025"
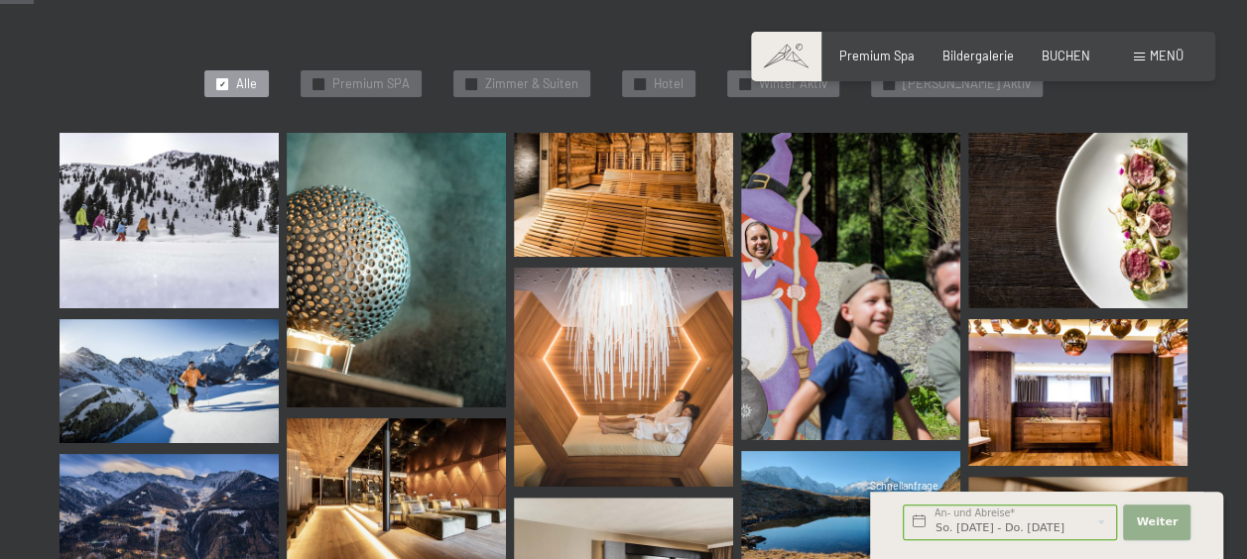
click at [1159, 509] on button "Weiter Adressfelder ausblenden" at bounding box center [1156, 523] width 67 height 36
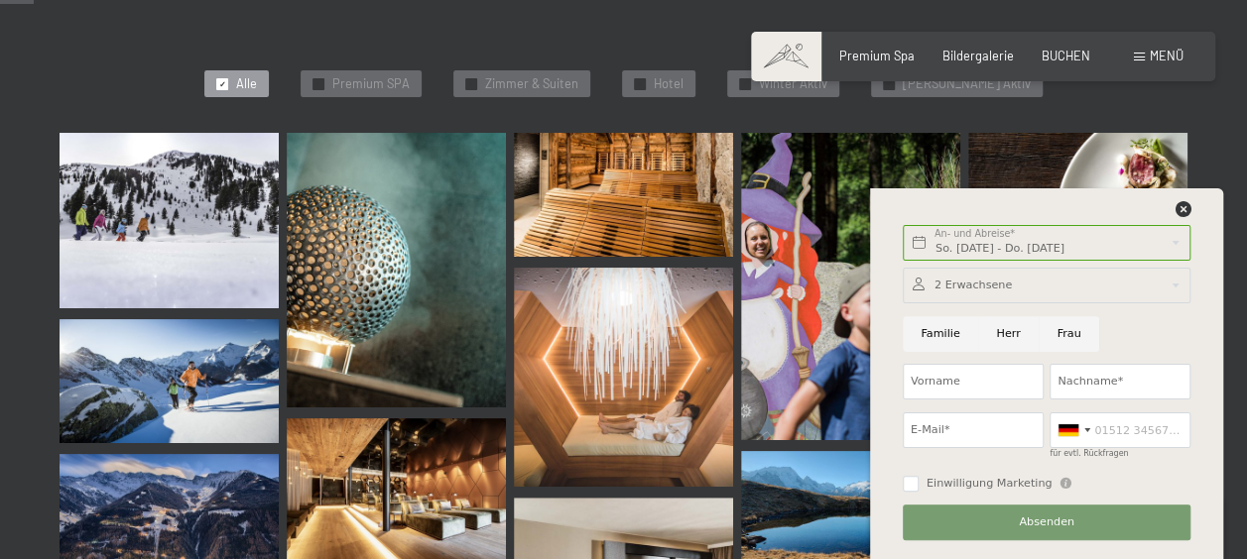
click at [1064, 333] on input "Frau" at bounding box center [1069, 334] width 61 height 36
radio input "true"
click at [977, 375] on input "Vorname" at bounding box center [973, 382] width 141 height 36
type input "Alexandra"
type input "Dettmann"
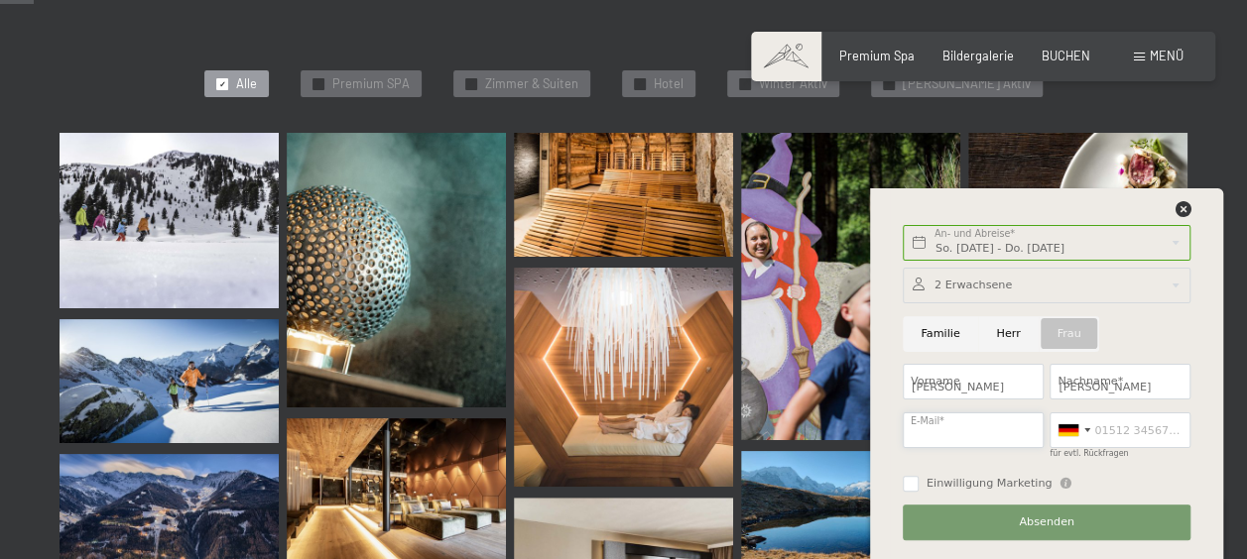
type input "alex.dettmann@t-online.de"
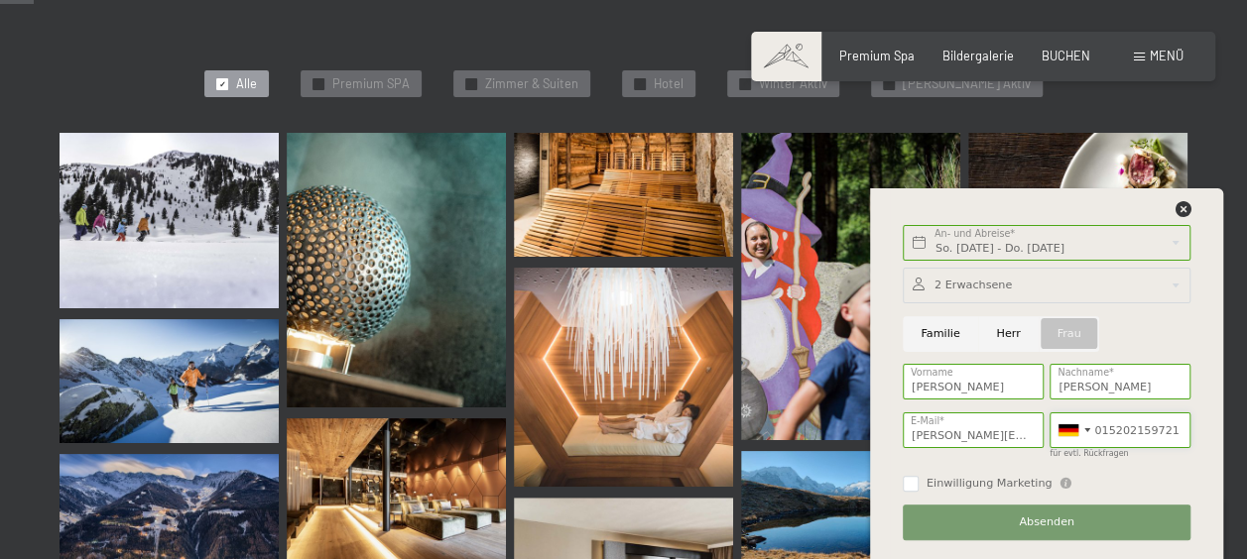
click at [1162, 429] on input "015202159721" at bounding box center [1119, 431] width 141 height 36
type input "1"
click at [1093, 527] on button "Absenden" at bounding box center [1047, 523] width 288 height 36
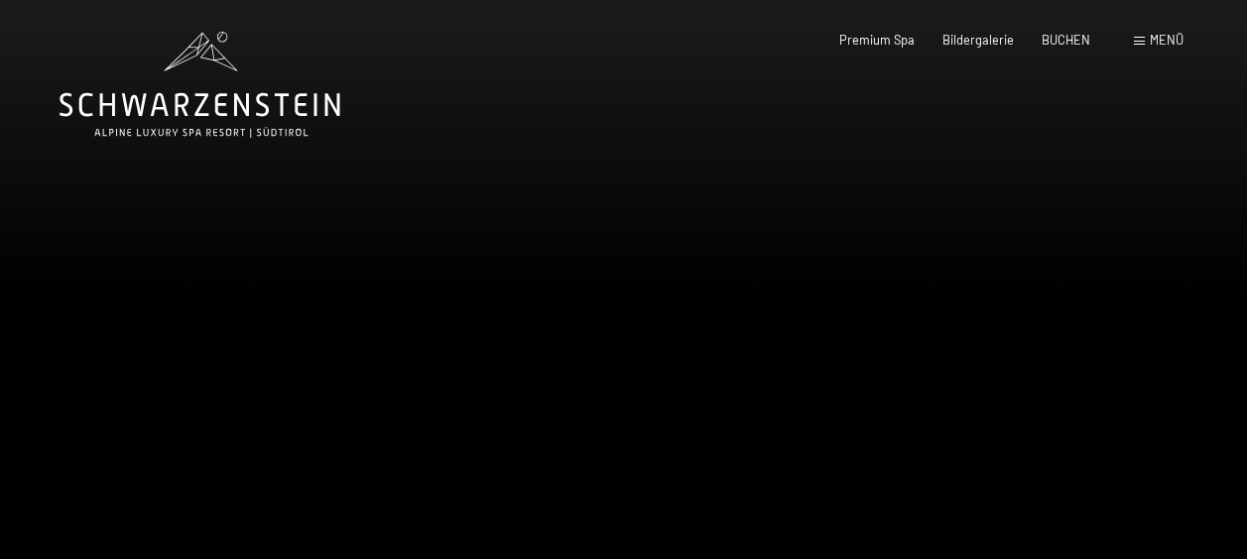
click at [1177, 44] on span "Menü" at bounding box center [1167, 40] width 34 height 16
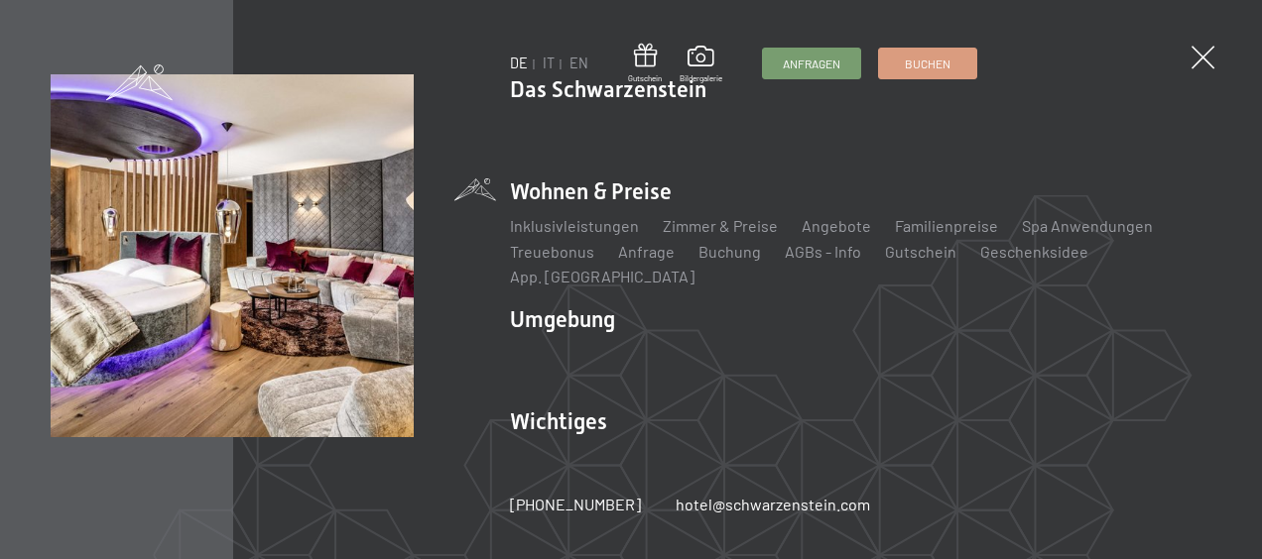
click at [825, 225] on div "Inklusivleistungen Zimmer & Preise Liste Angebote Liste Familienpreise Spa Anwe…" at bounding box center [860, 247] width 701 height 81
click at [816, 235] on link "Angebote" at bounding box center [835, 225] width 69 height 19
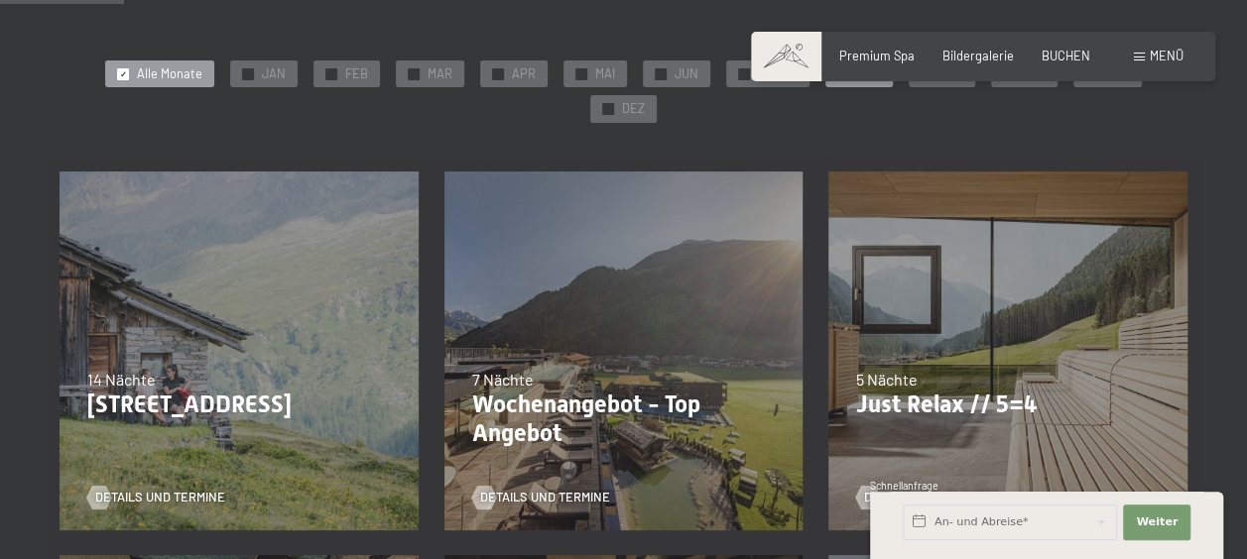
scroll to position [317, 0]
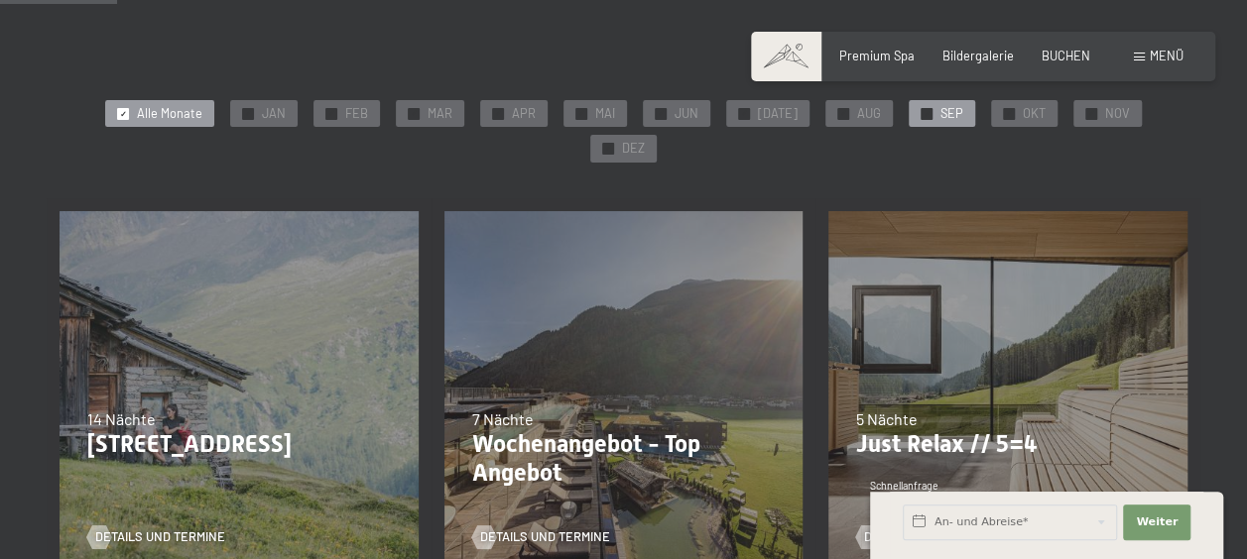
click at [940, 112] on span "SEP" at bounding box center [951, 114] width 23 height 18
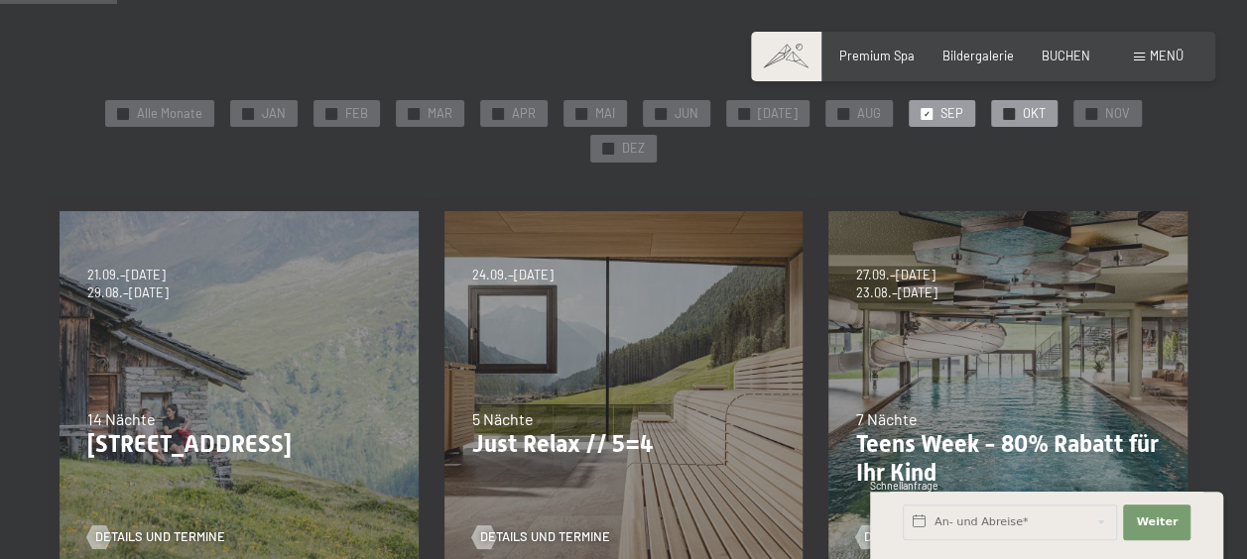
click at [991, 113] on div "✓ OKT" at bounding box center [1024, 114] width 66 height 28
click at [559, 529] on span "Details und Termine" at bounding box center [565, 538] width 130 height 18
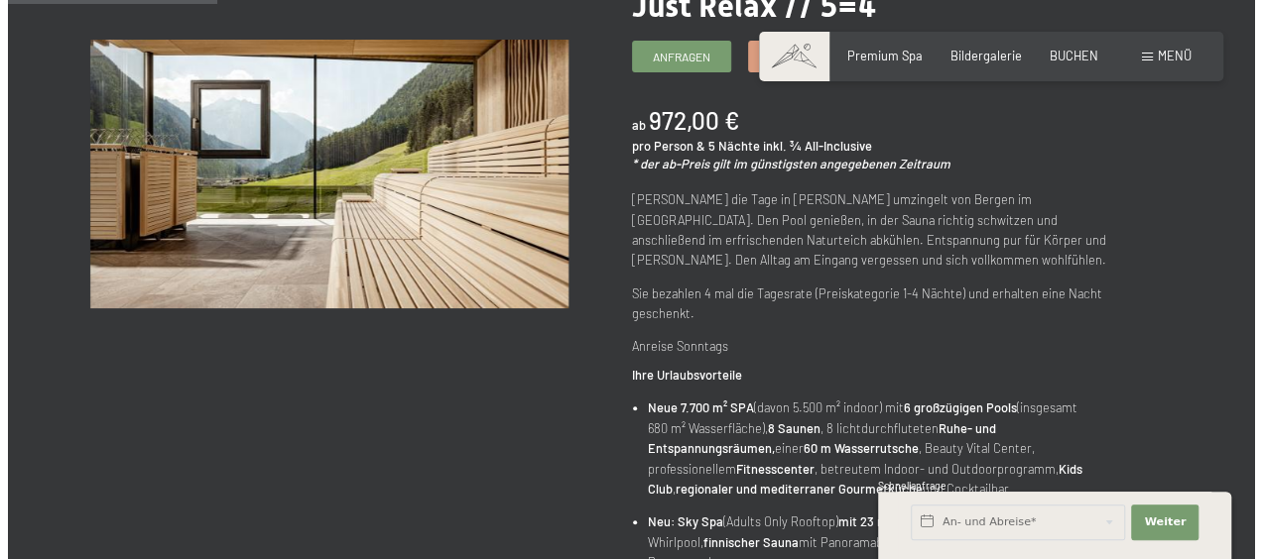
scroll to position [238, 0]
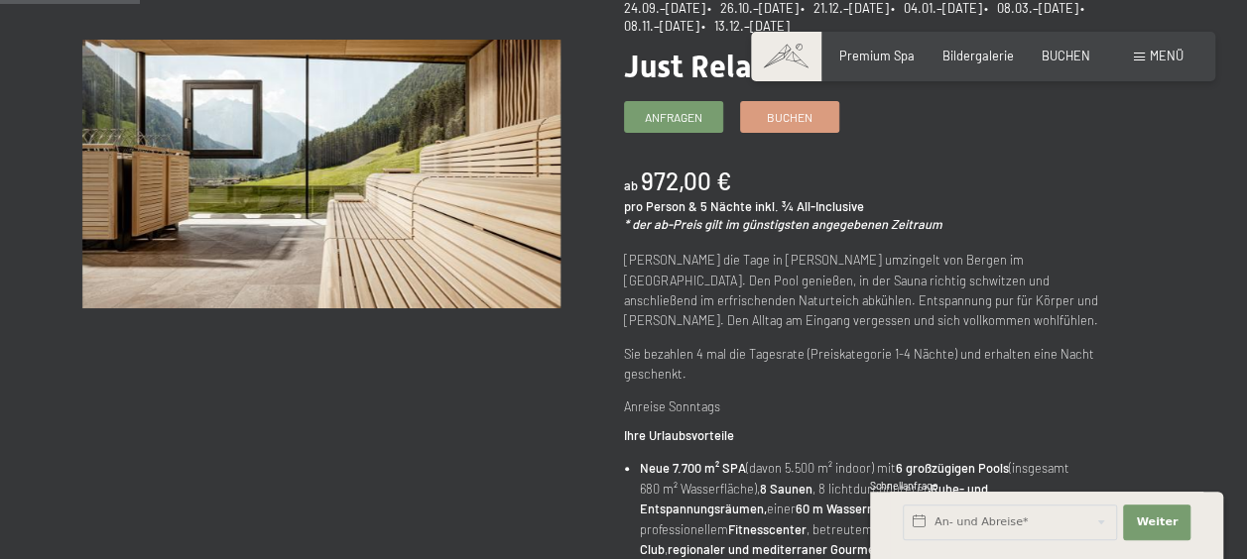
click at [1178, 65] on div "Buchen Anfragen Premium Spa Bildergalerie BUCHEN Menü DE IT EN Gutschein Bilder…" at bounding box center [983, 57] width 401 height 18
drag, startPoint x: 1176, startPoint y: 66, endPoint x: 1151, endPoint y: 45, distance: 33.8
click at [1151, 48] on div "Buchen Anfragen Premium Spa Bildergalerie BUCHEN Menü DE IT EN Gutschein Bilder…" at bounding box center [983, 57] width 401 height 18
click at [1147, 56] on div "Menü" at bounding box center [1159, 57] width 50 height 18
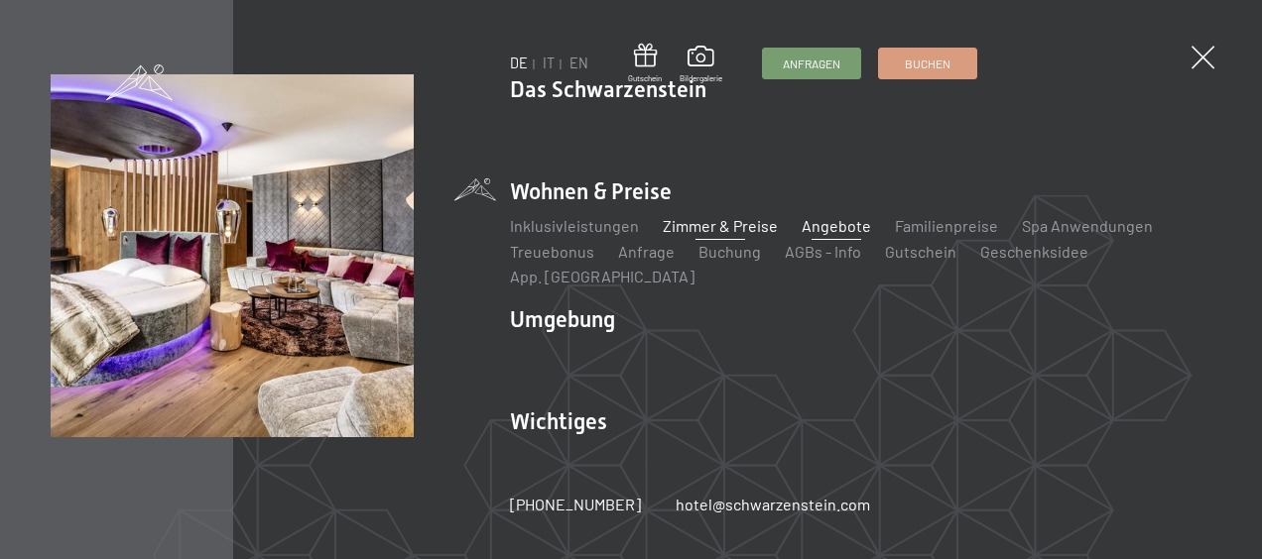
click at [689, 235] on link "Zimmer & Preise" at bounding box center [720, 225] width 115 height 19
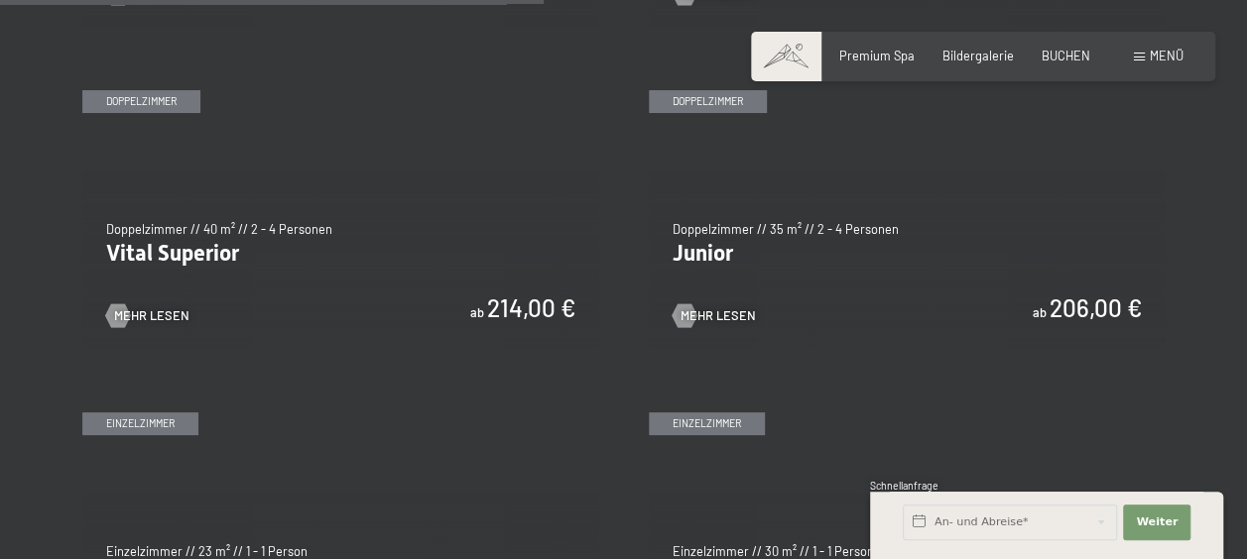
scroll to position [2341, 0]
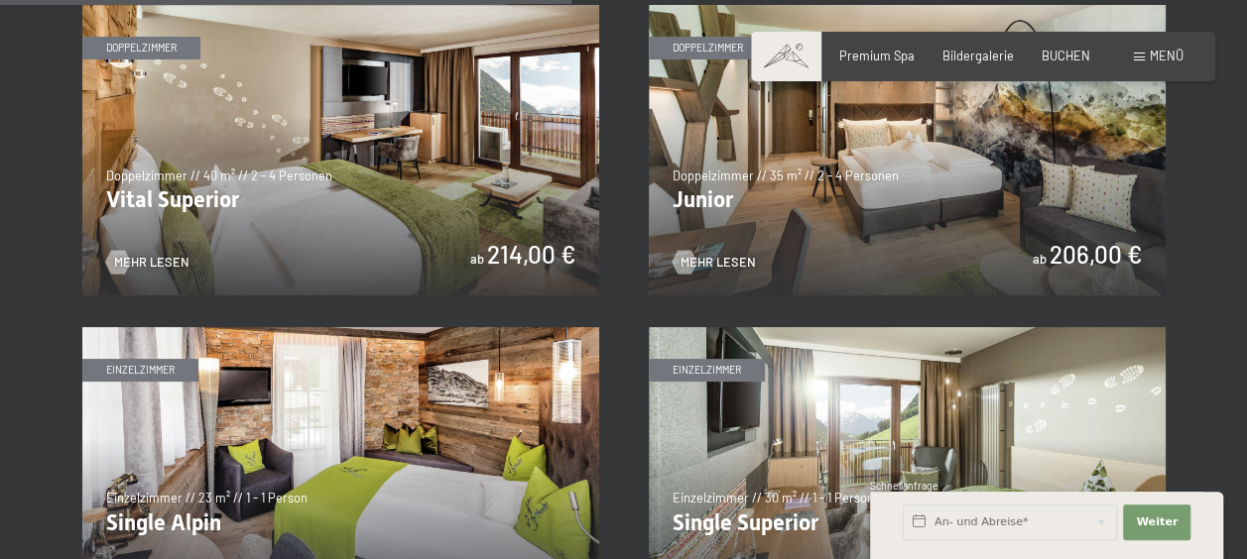
click at [689, 240] on img at bounding box center [907, 150] width 517 height 291
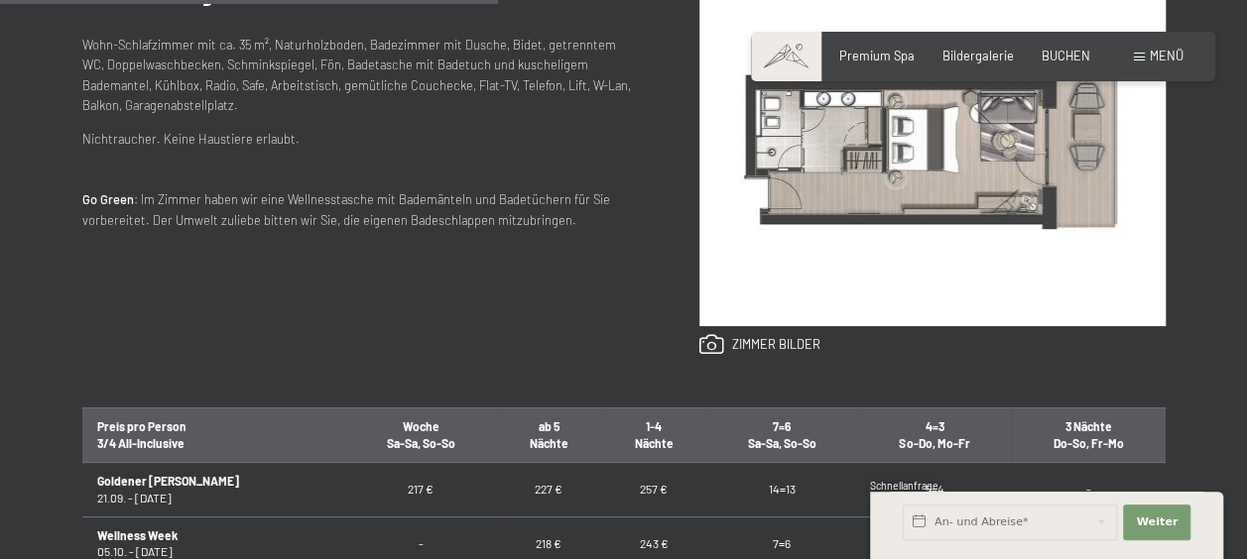
scroll to position [1032, 0]
